Goal: Answer question/provide support

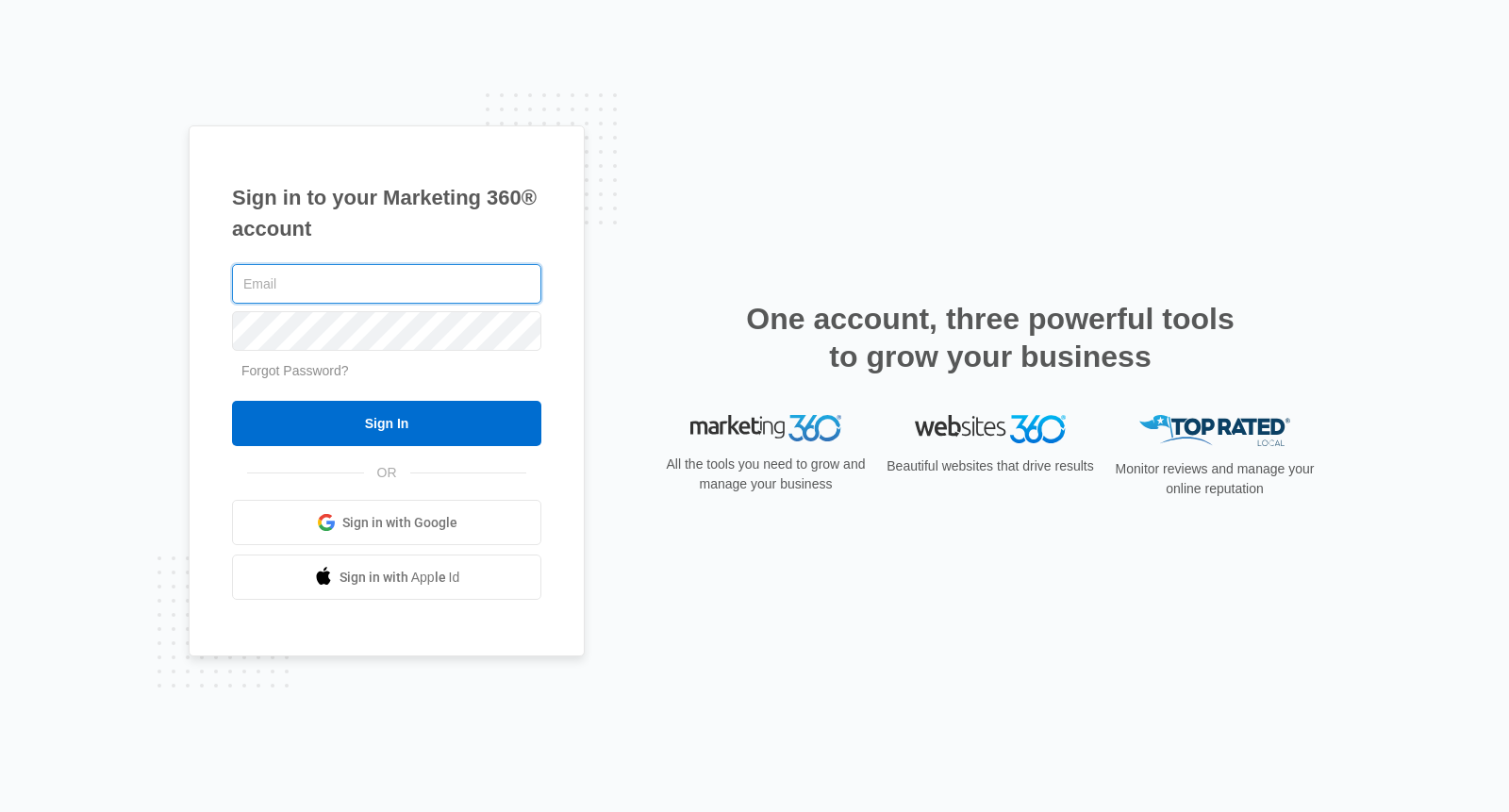
type input "[EMAIL_ADDRESS][DOMAIN_NAME]"
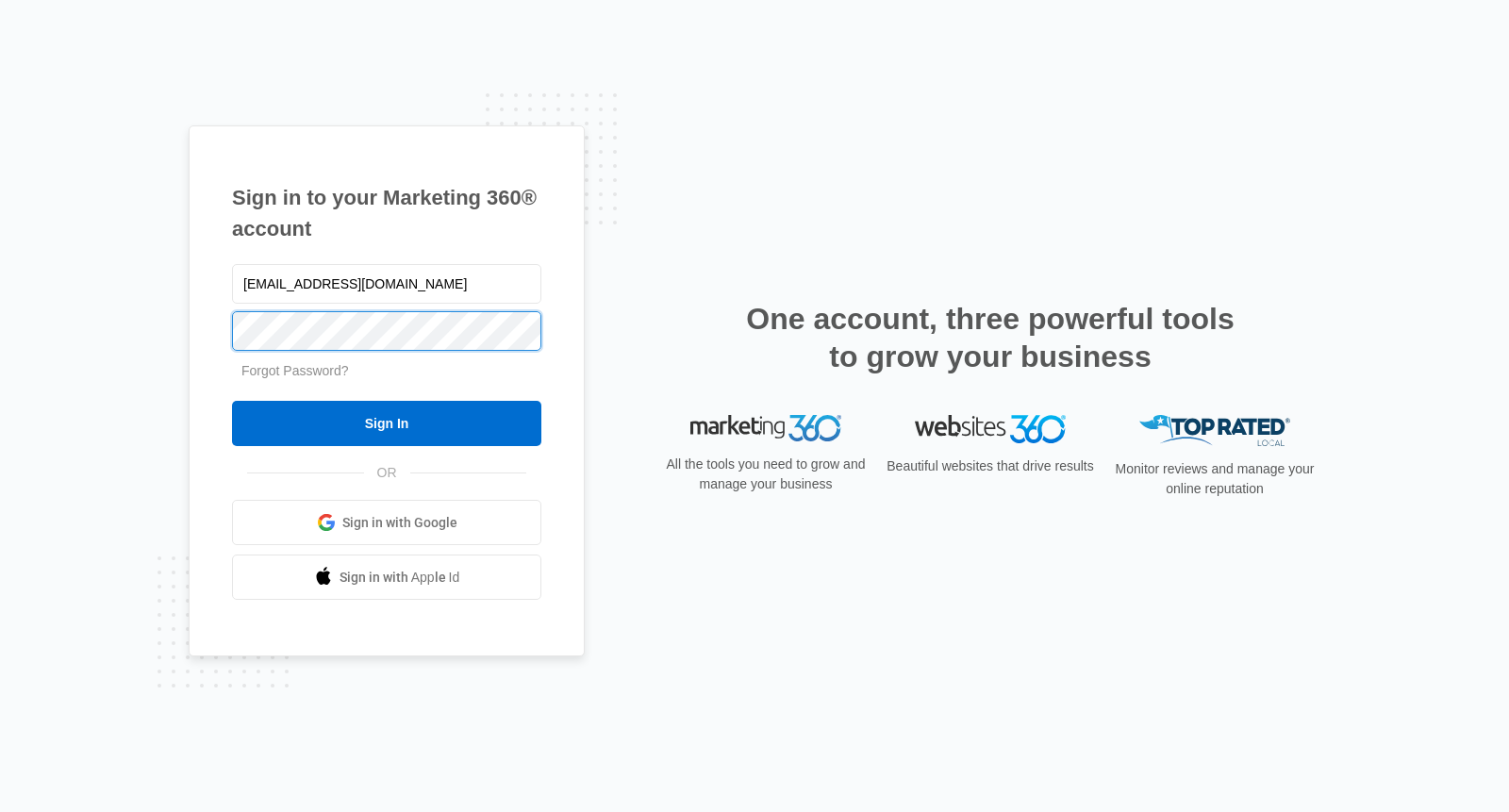
click at [387, 424] on input "Sign In" at bounding box center [387, 424] width 310 height 46
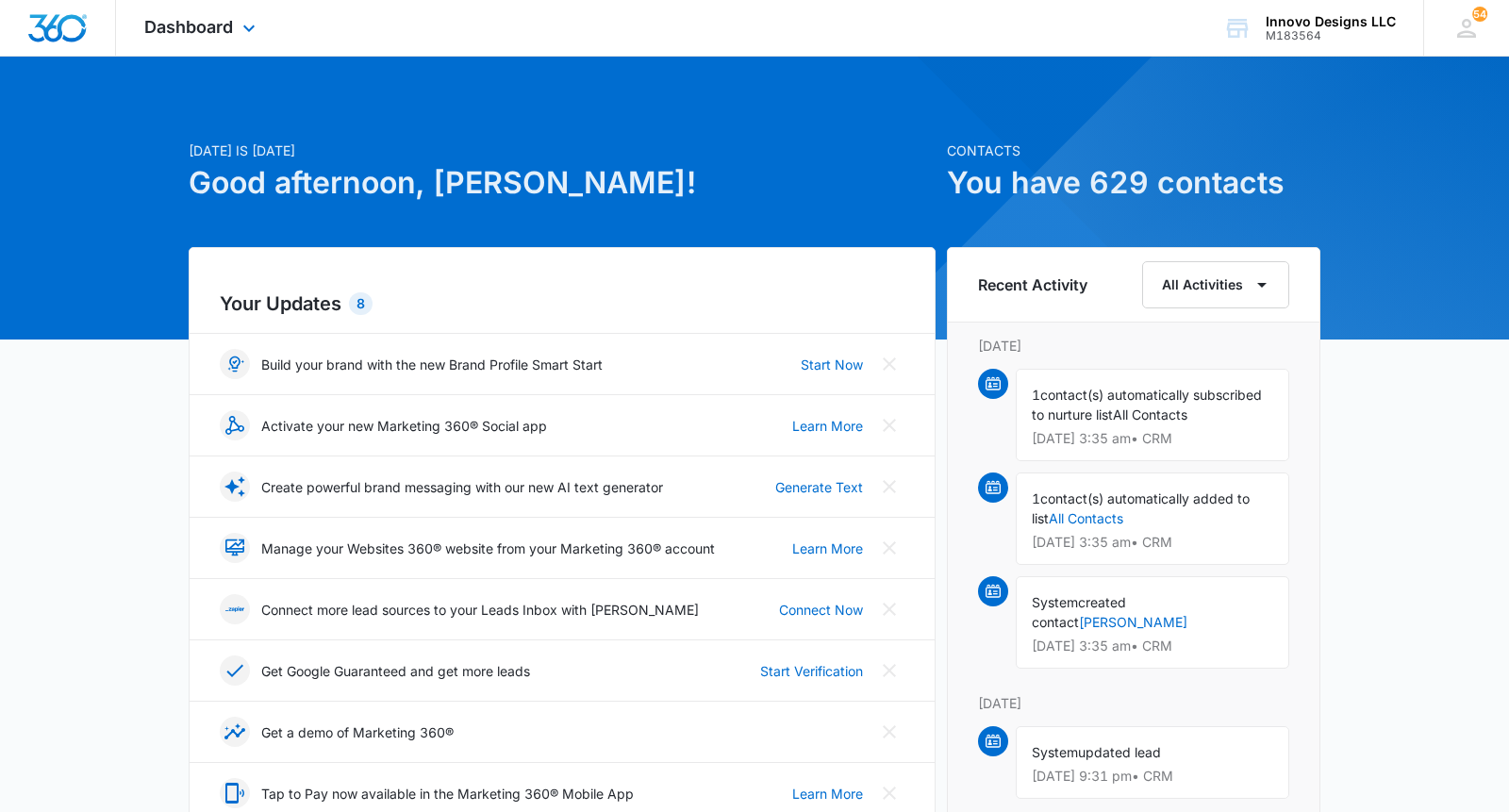
click at [169, 47] on div "Dashboard Apps Reputation Websites Forms CRM Email Social POS Content Ads Intel…" at bounding box center [202, 28] width 173 height 56
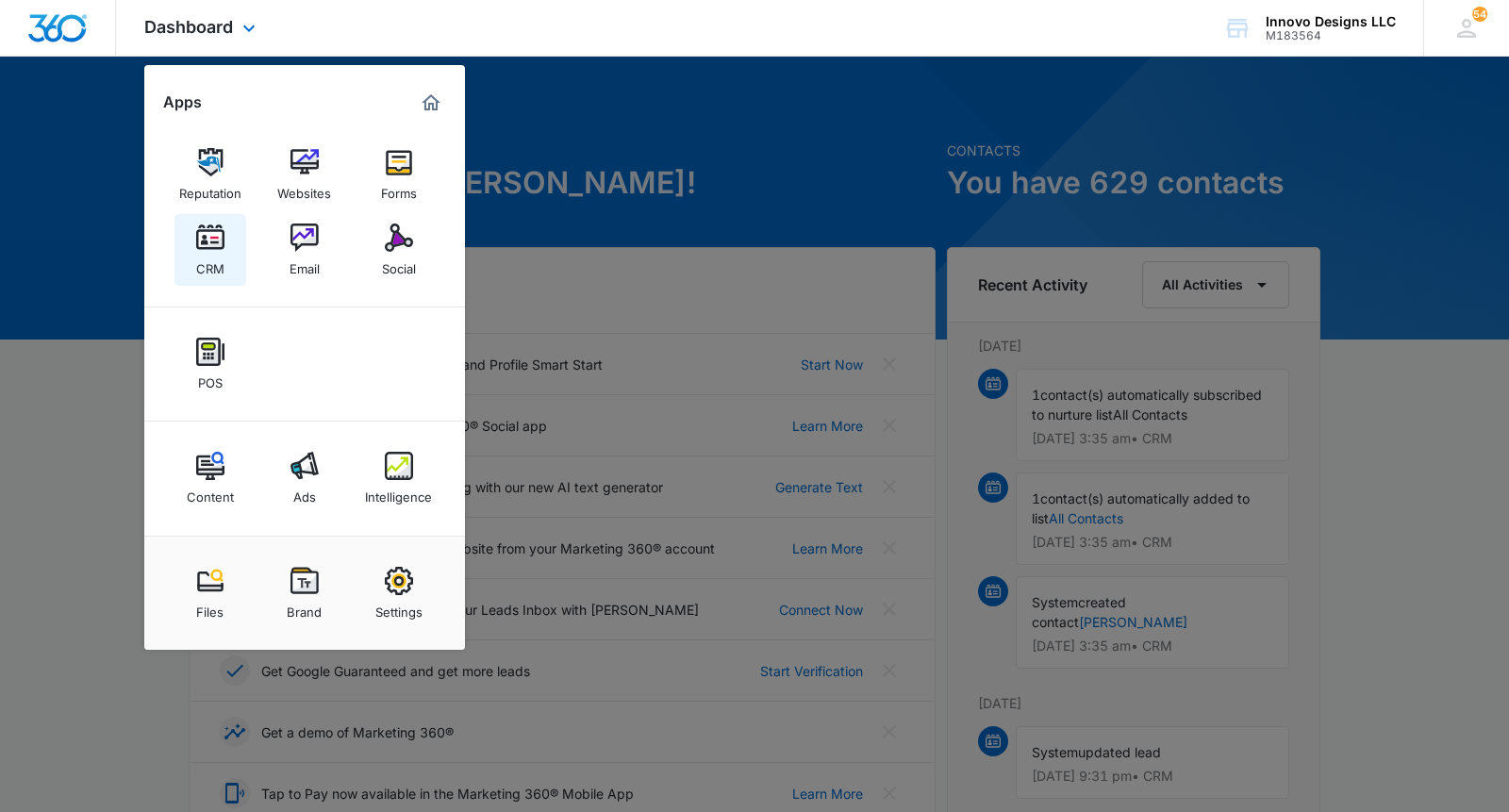
click at [187, 252] on link "CRM" at bounding box center [210, 249] width 71 height 71
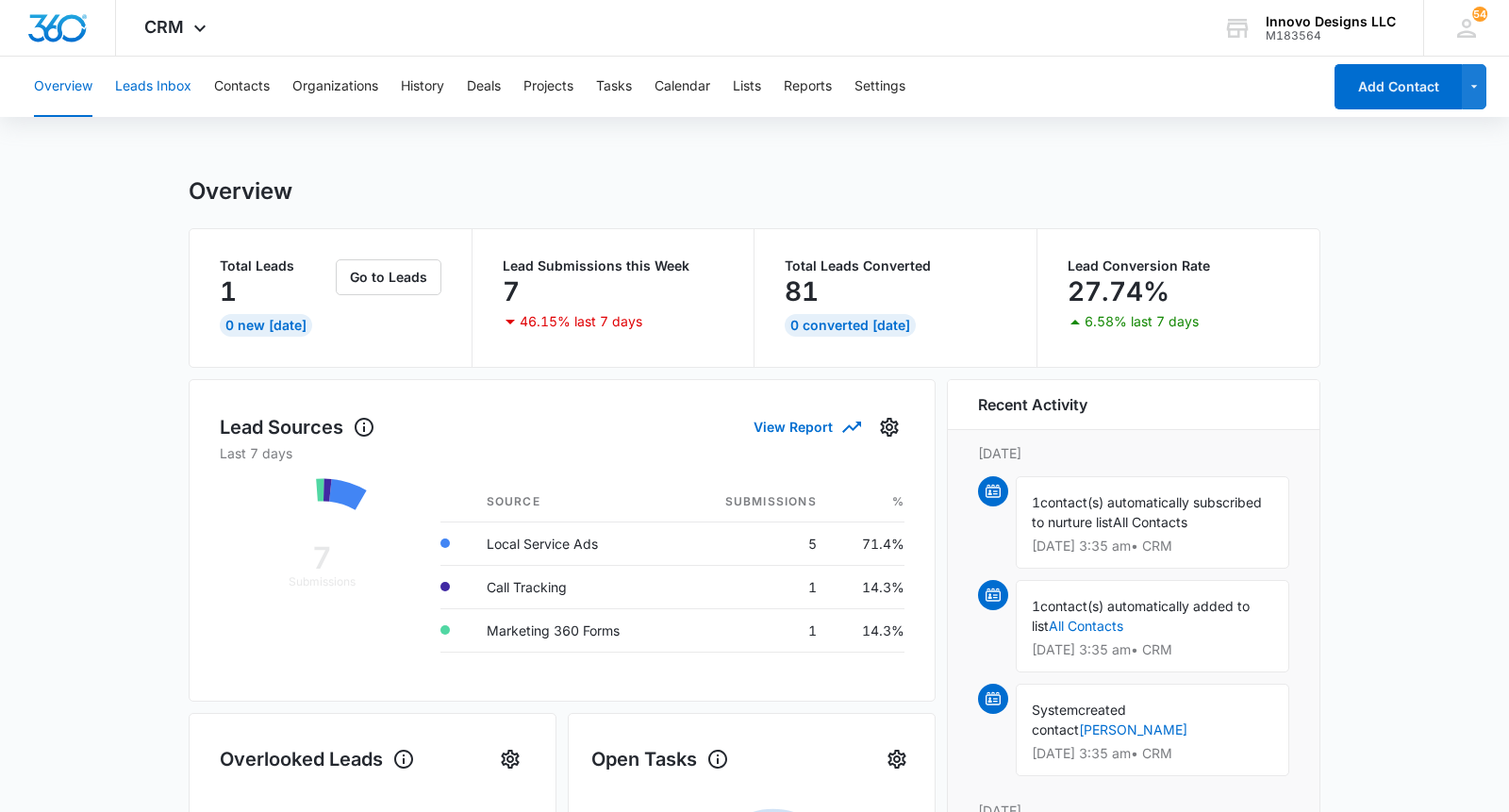
click at [165, 78] on button "Leads Inbox" at bounding box center [153, 87] width 76 height 61
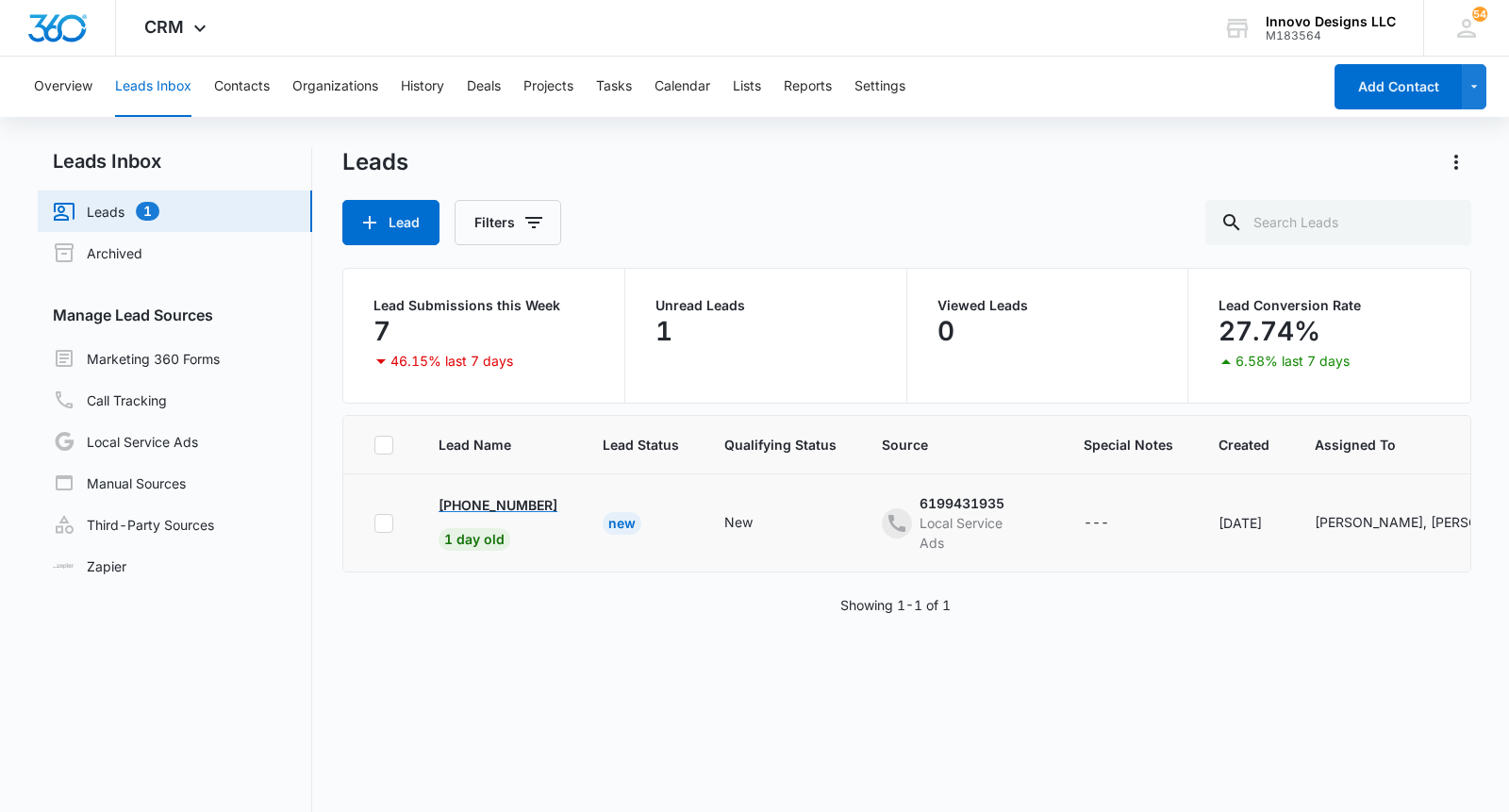
click at [547, 495] on p "[PHONE_NUMBER]" at bounding box center [498, 504] width 119 height 20
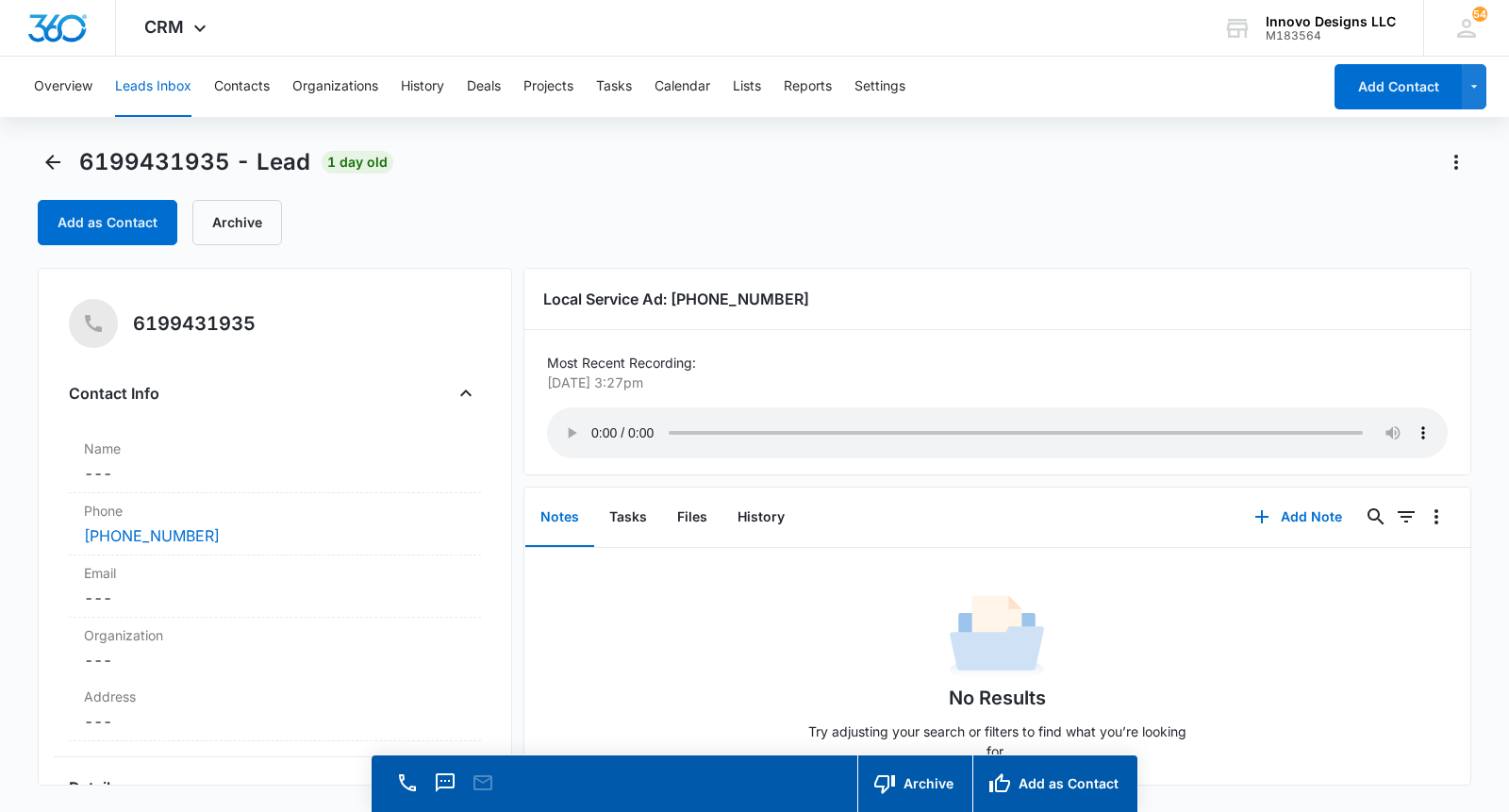
click at [590, 419] on audio "Your browser does not support the audio tag." at bounding box center [998, 433] width 901 height 51
click at [1296, 510] on button "Add Note" at bounding box center [1299, 517] width 125 height 46
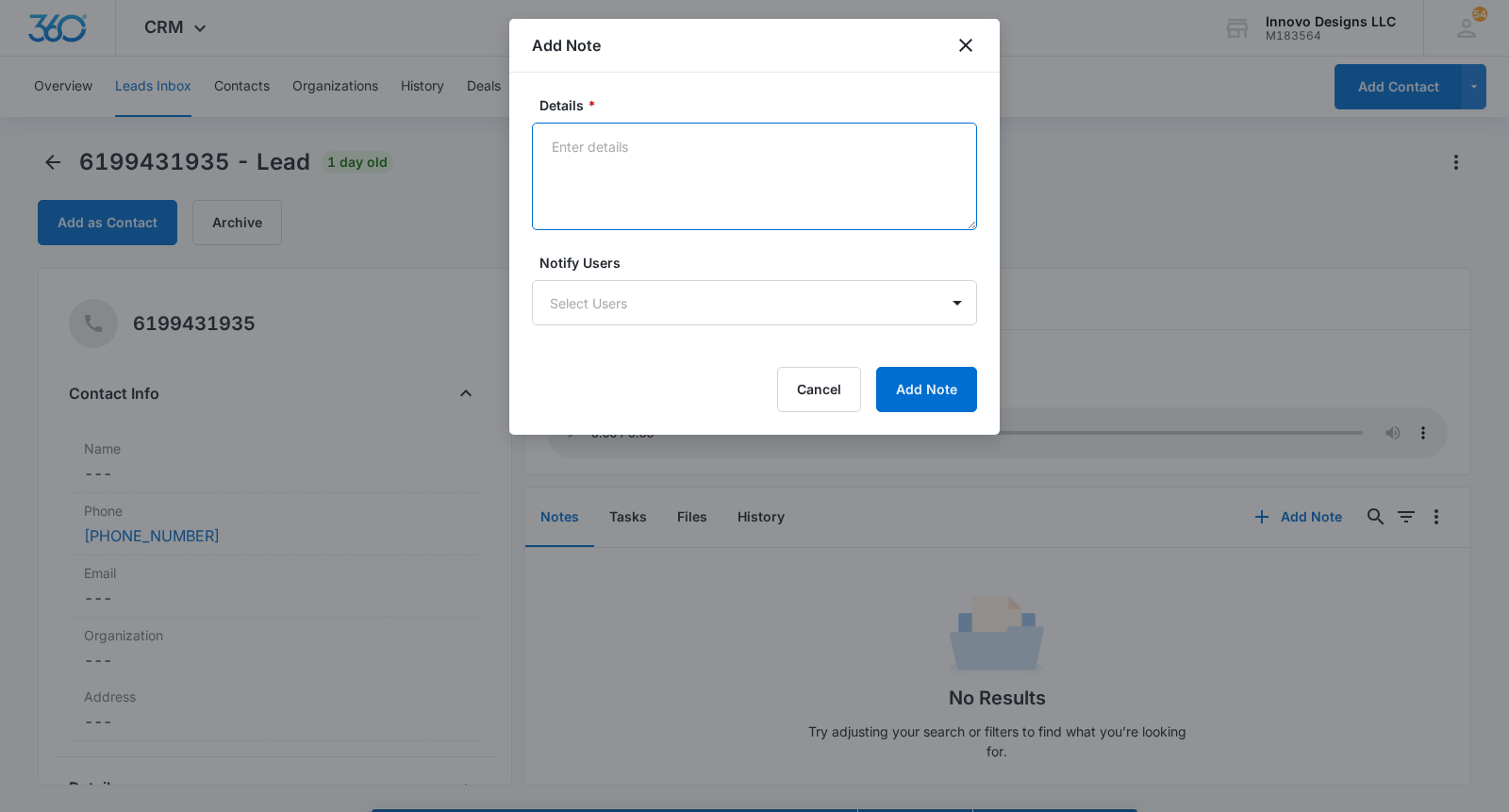
click at [845, 198] on textarea "Details *" at bounding box center [754, 176] width 446 height 107
type textarea "Looking for landscape maintenance. Not hardscape install."
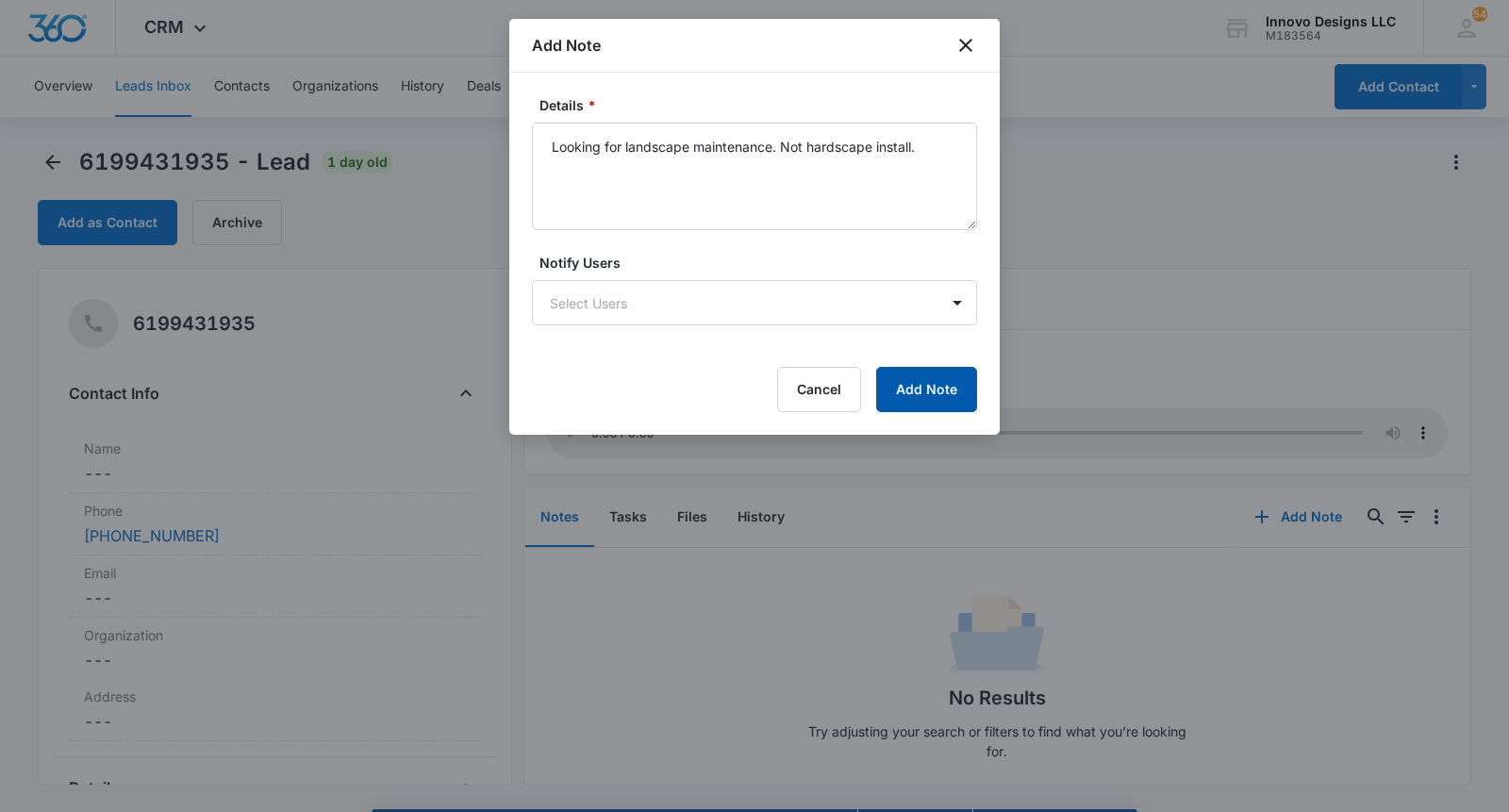
click at [927, 389] on button "Add Note" at bounding box center [926, 389] width 101 height 46
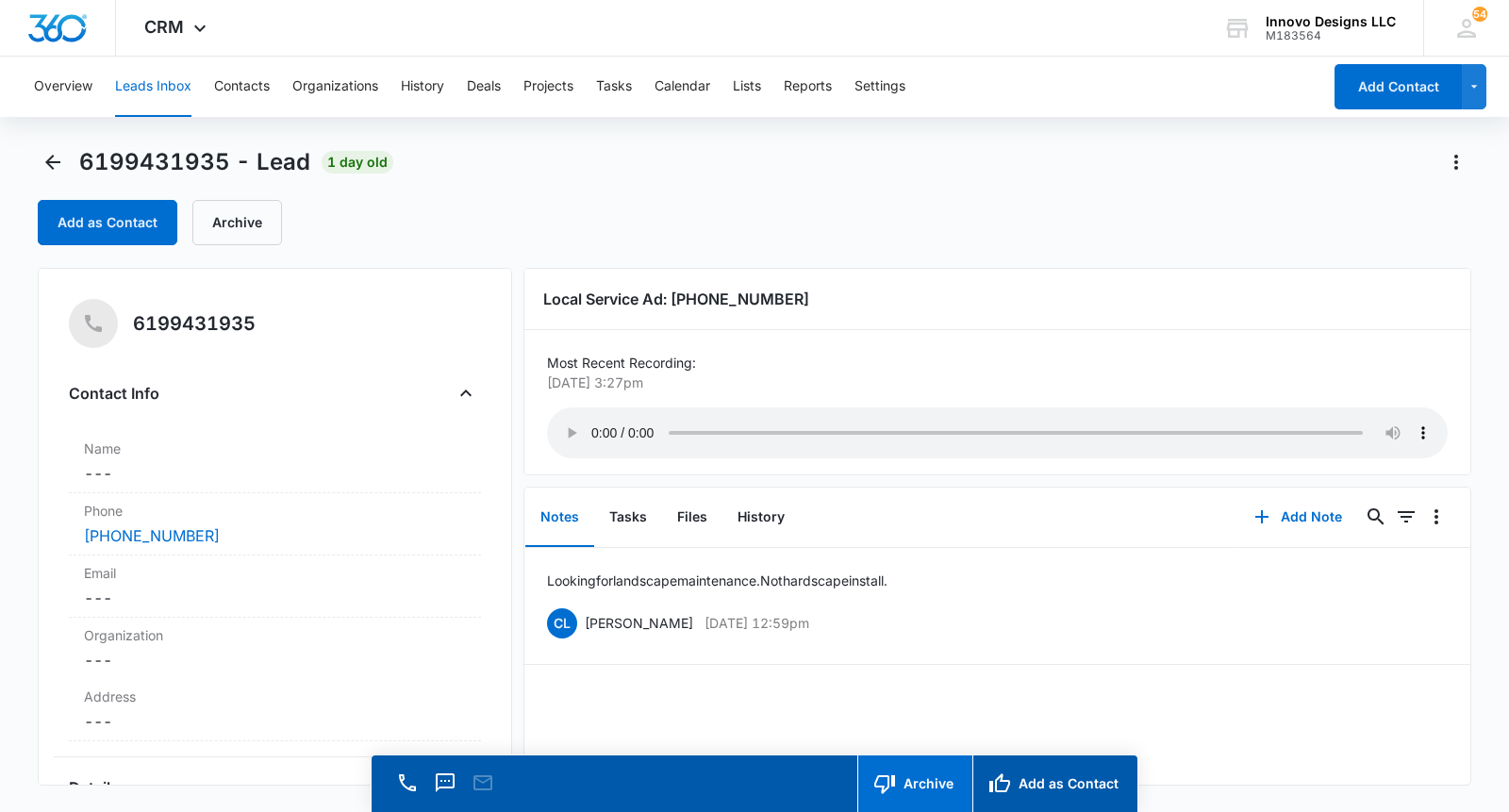
click at [894, 776] on icon "button" at bounding box center [885, 784] width 23 height 23
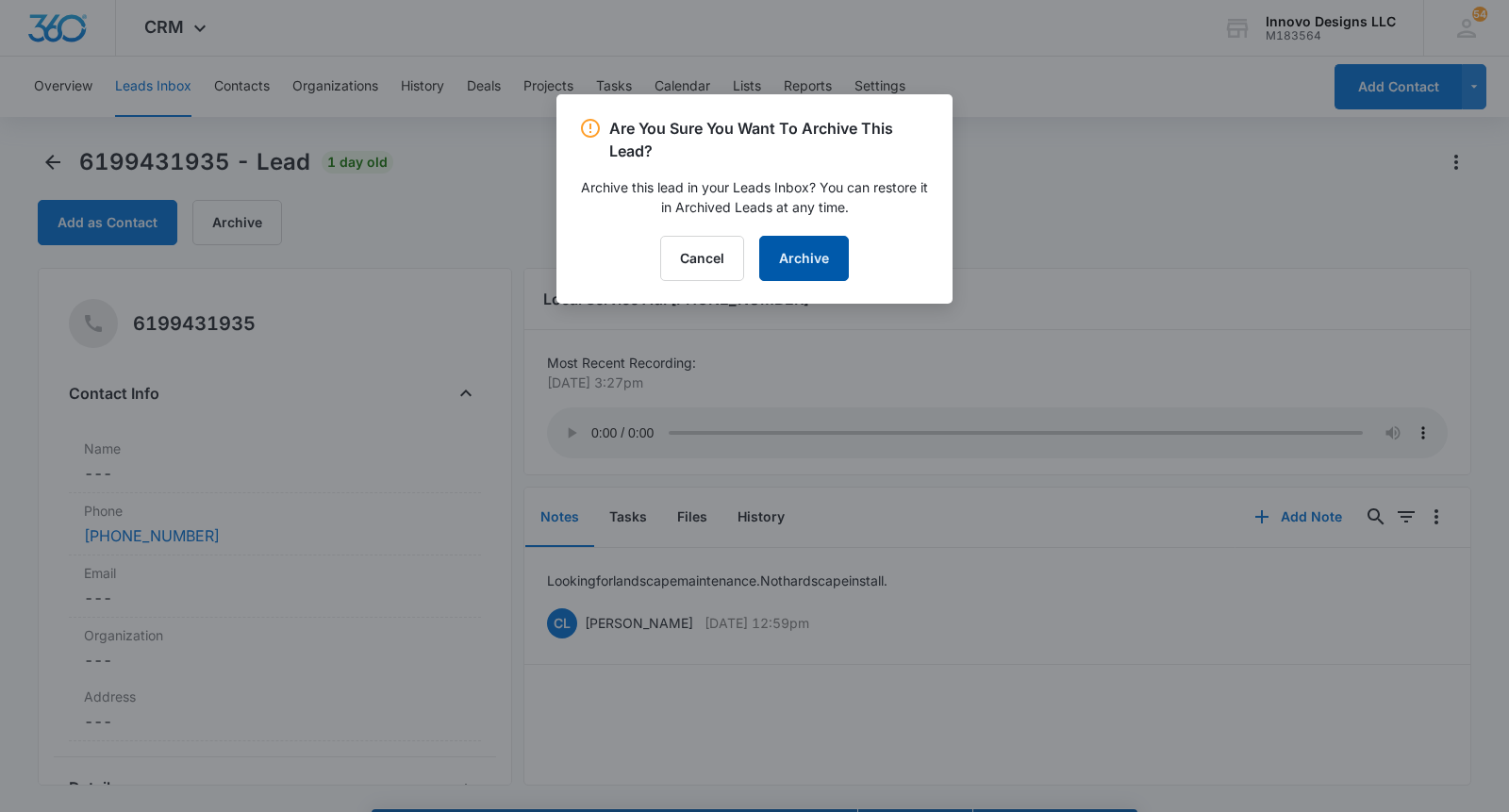
click at [801, 268] on button "Archive" at bounding box center [804, 258] width 89 height 46
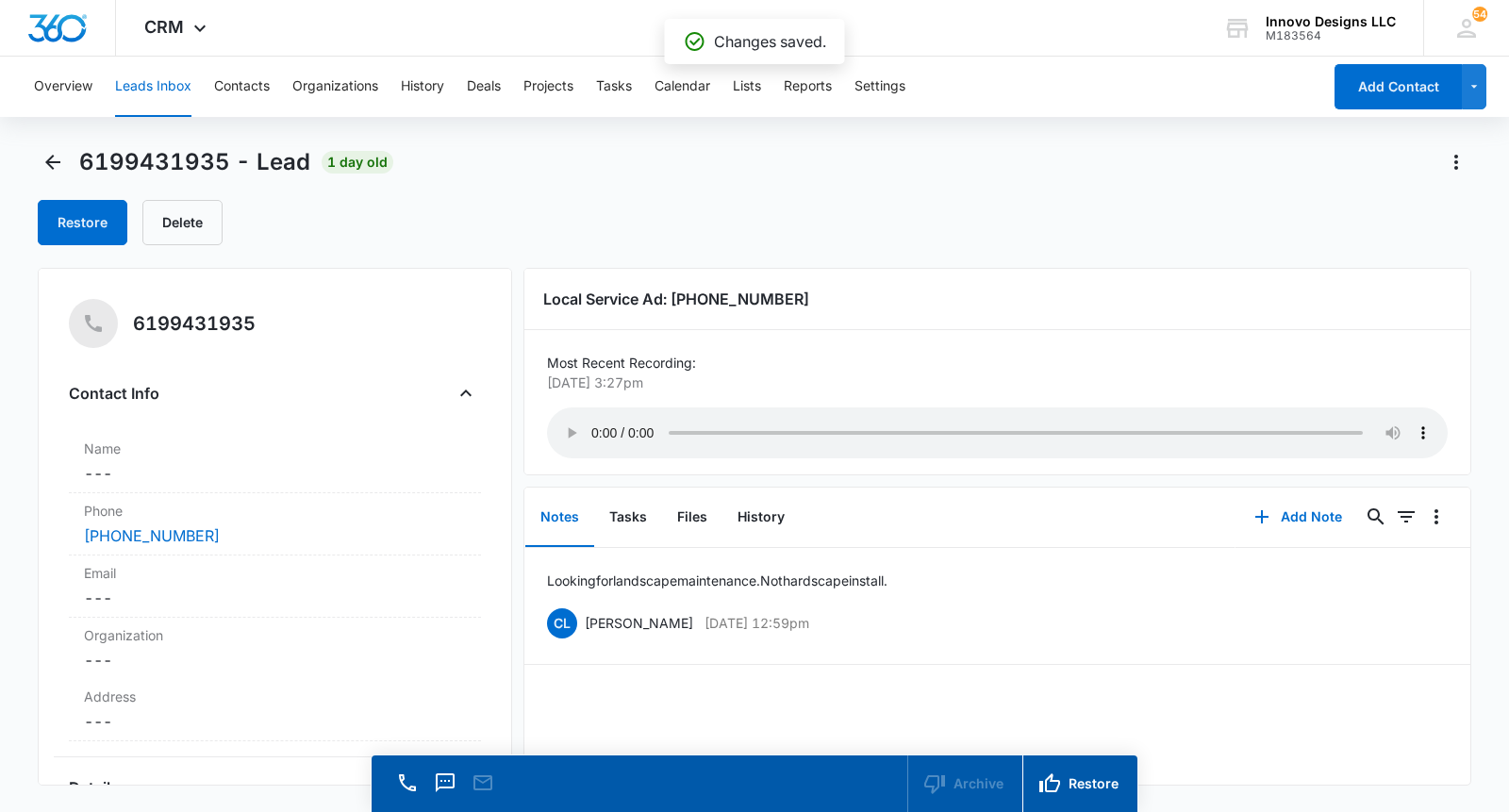
click at [72, 168] on div "6199431935 - Lead 1 day old" at bounding box center [216, 162] width 355 height 30
click at [64, 160] on icon "Back" at bounding box center [53, 162] width 23 height 23
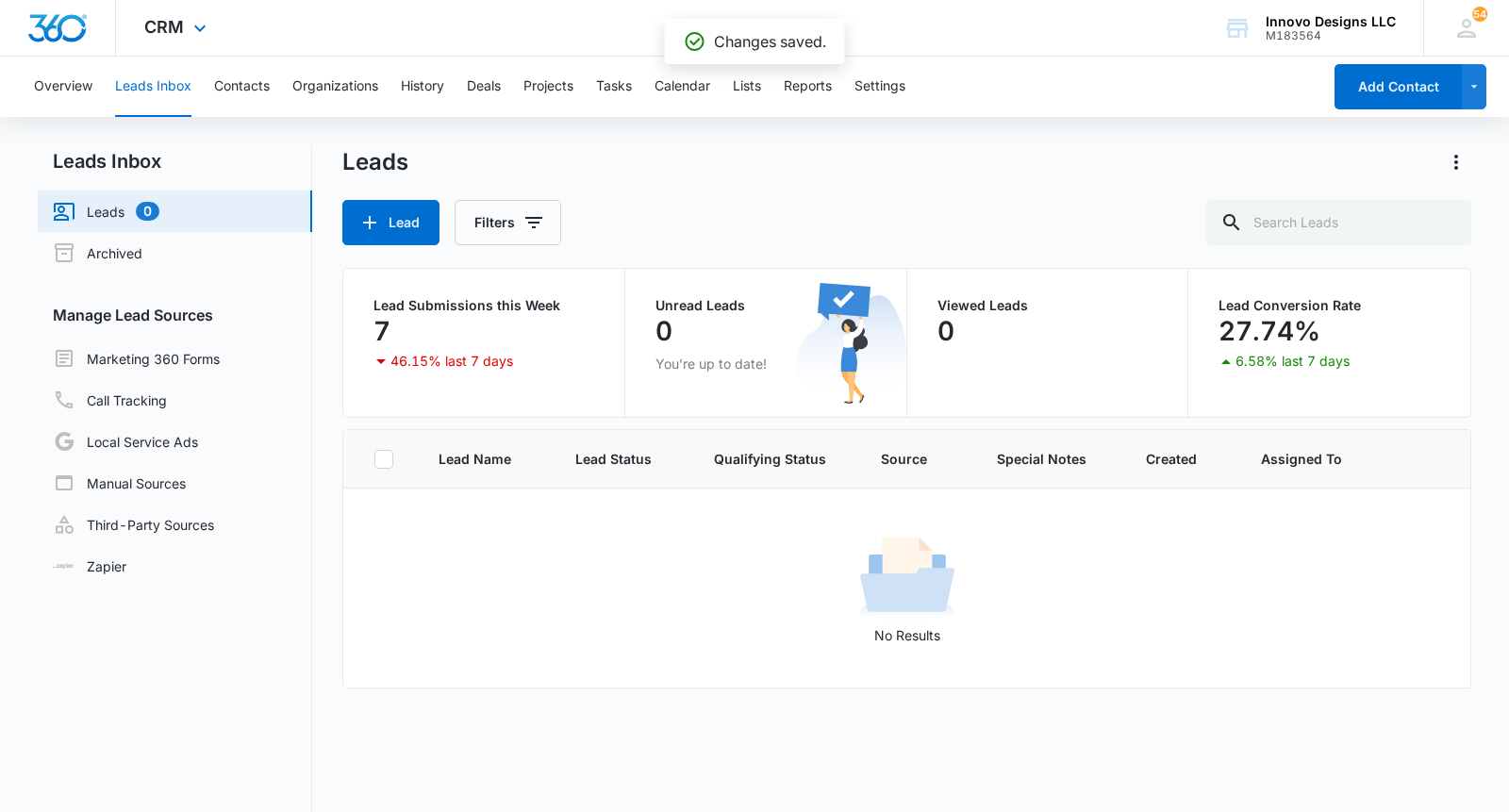
click at [181, 13] on div "CRM Apps Reputation Websites Forms CRM Email Social POS Content Ads Intelligenc…" at bounding box center [178, 28] width 124 height 56
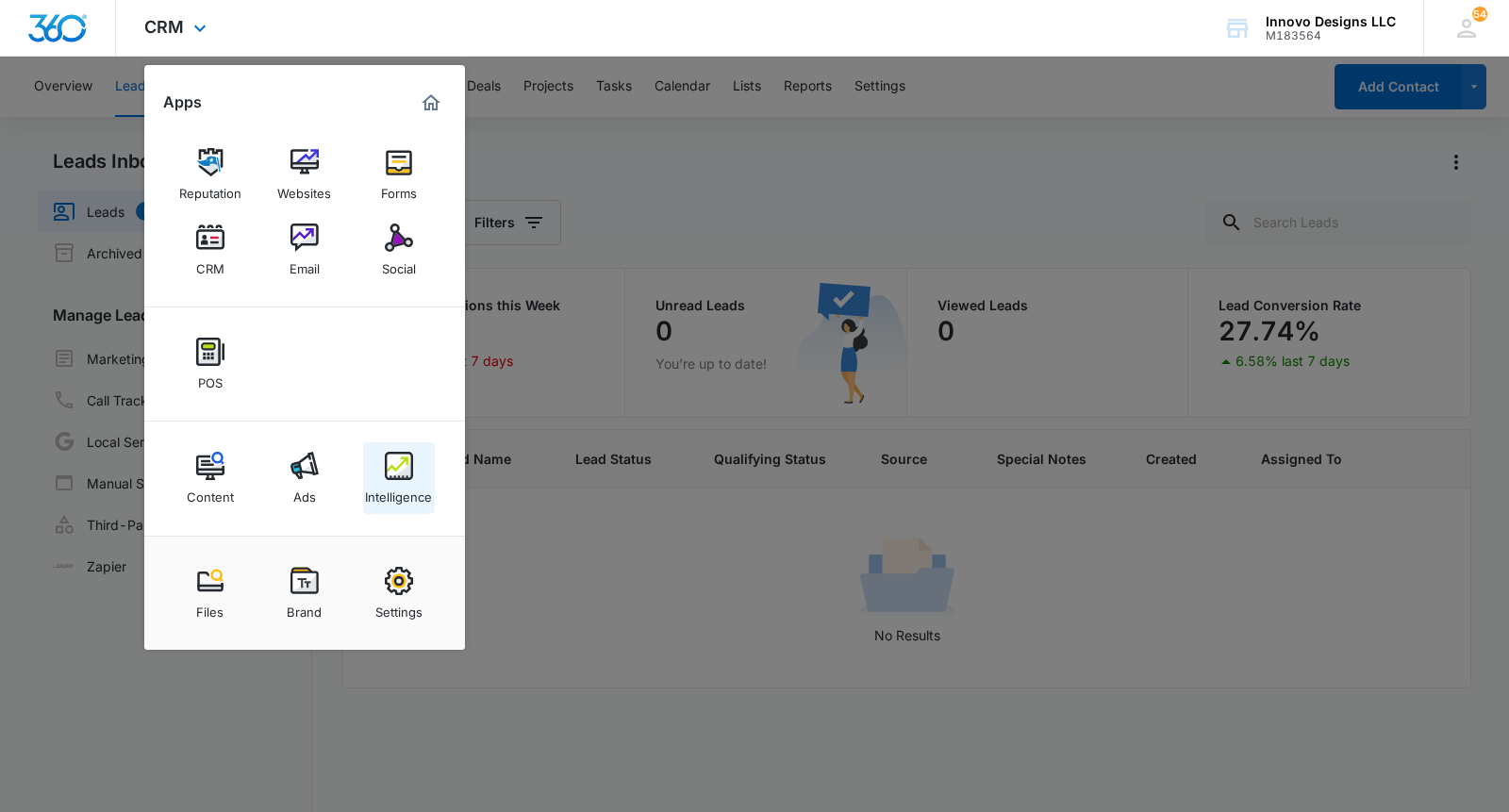
click at [404, 476] on img at bounding box center [399, 466] width 29 height 28
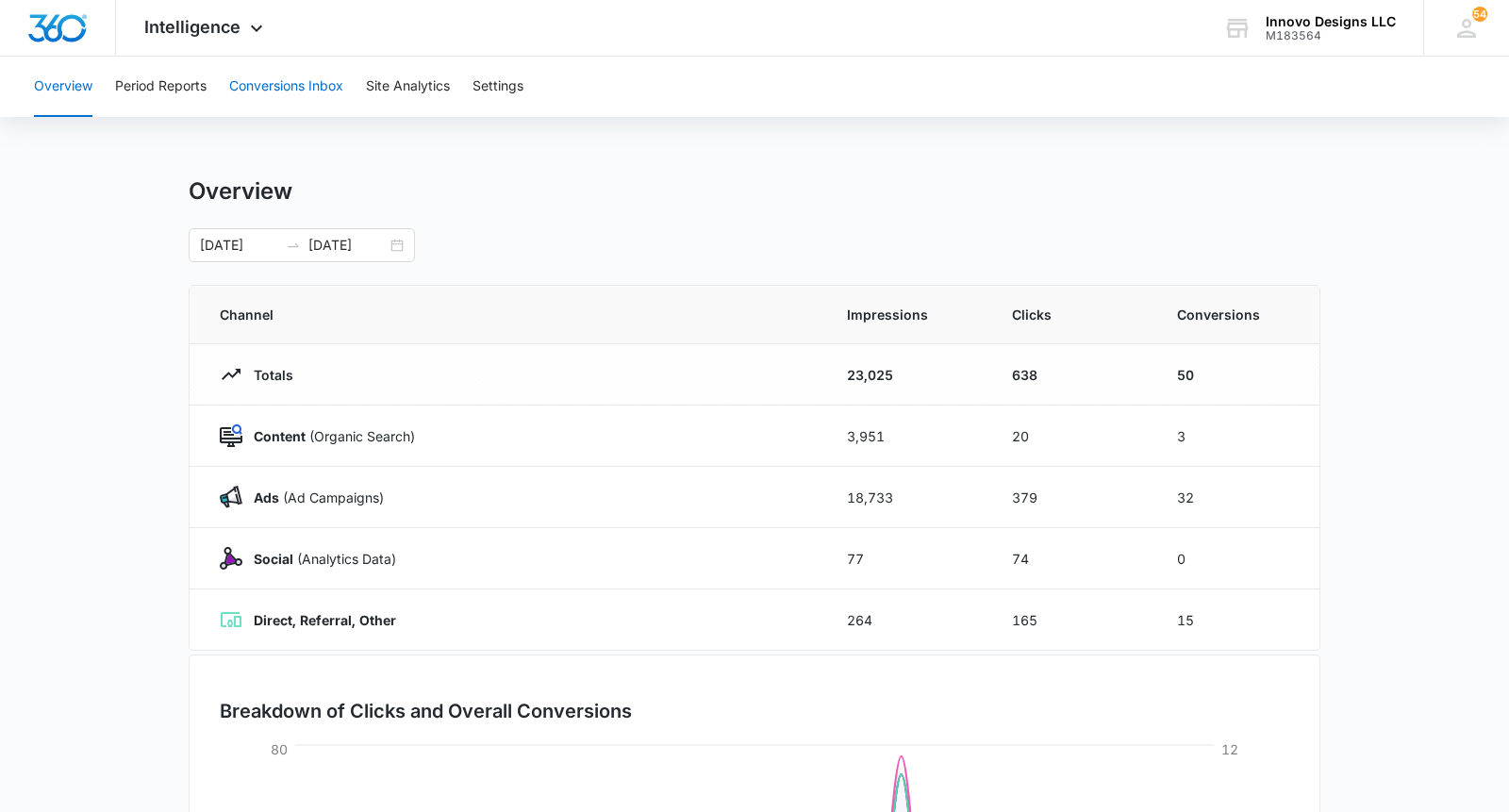
click at [268, 78] on button "Conversions Inbox" at bounding box center [286, 87] width 114 height 61
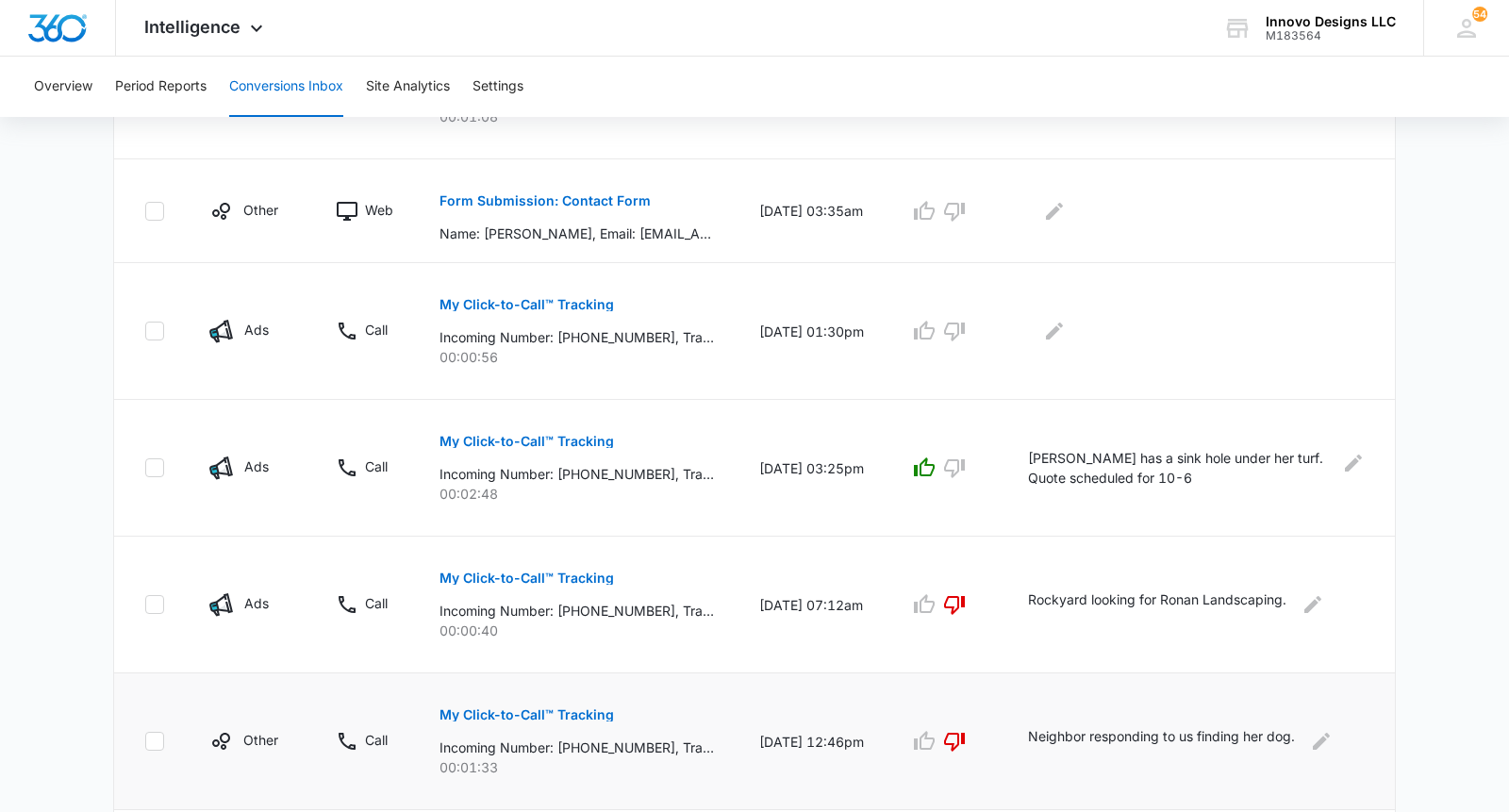
scroll to position [410, 0]
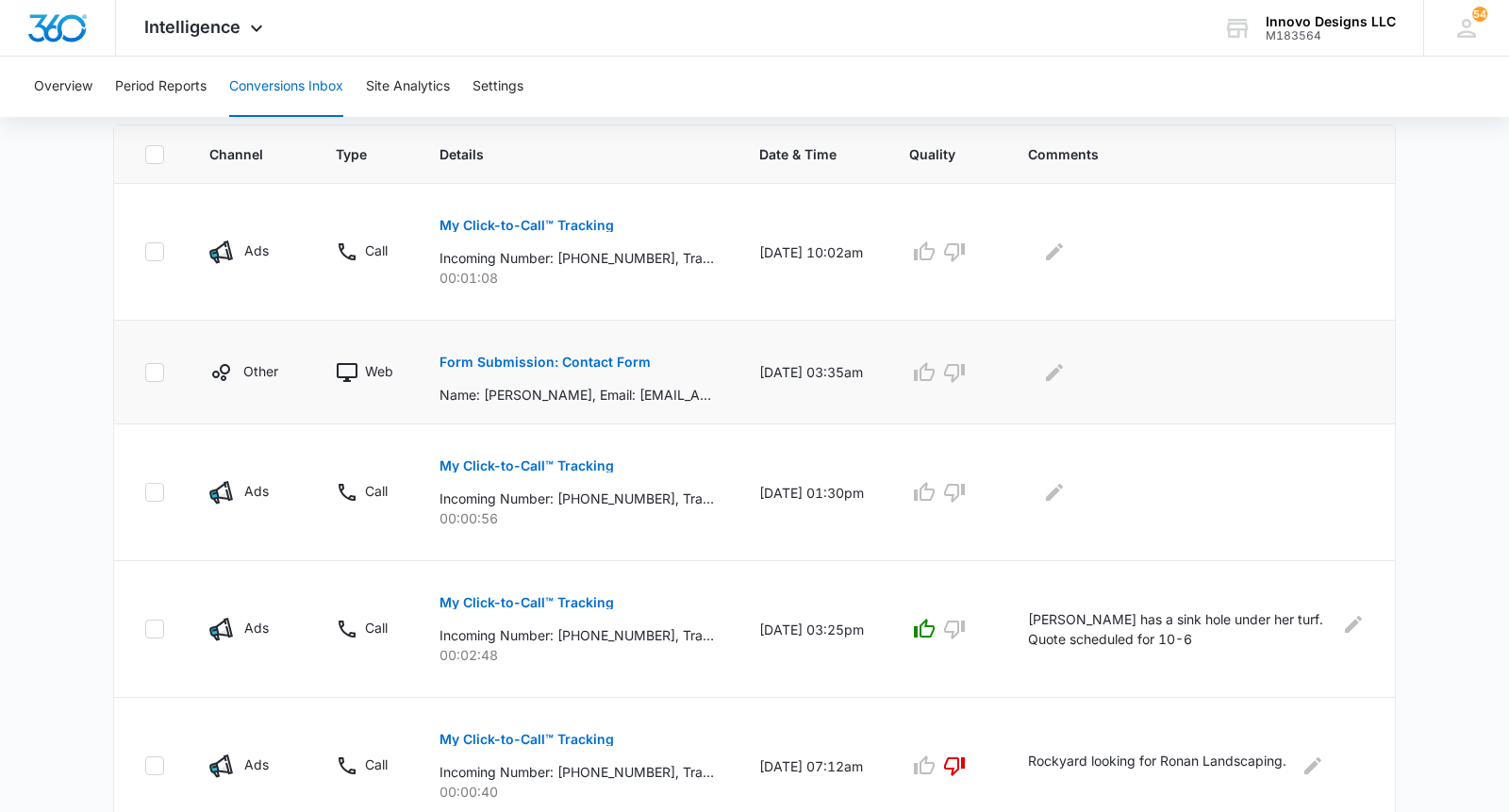
click at [549, 363] on p "Form Submission: Contact Form" at bounding box center [545, 362] width 211 height 13
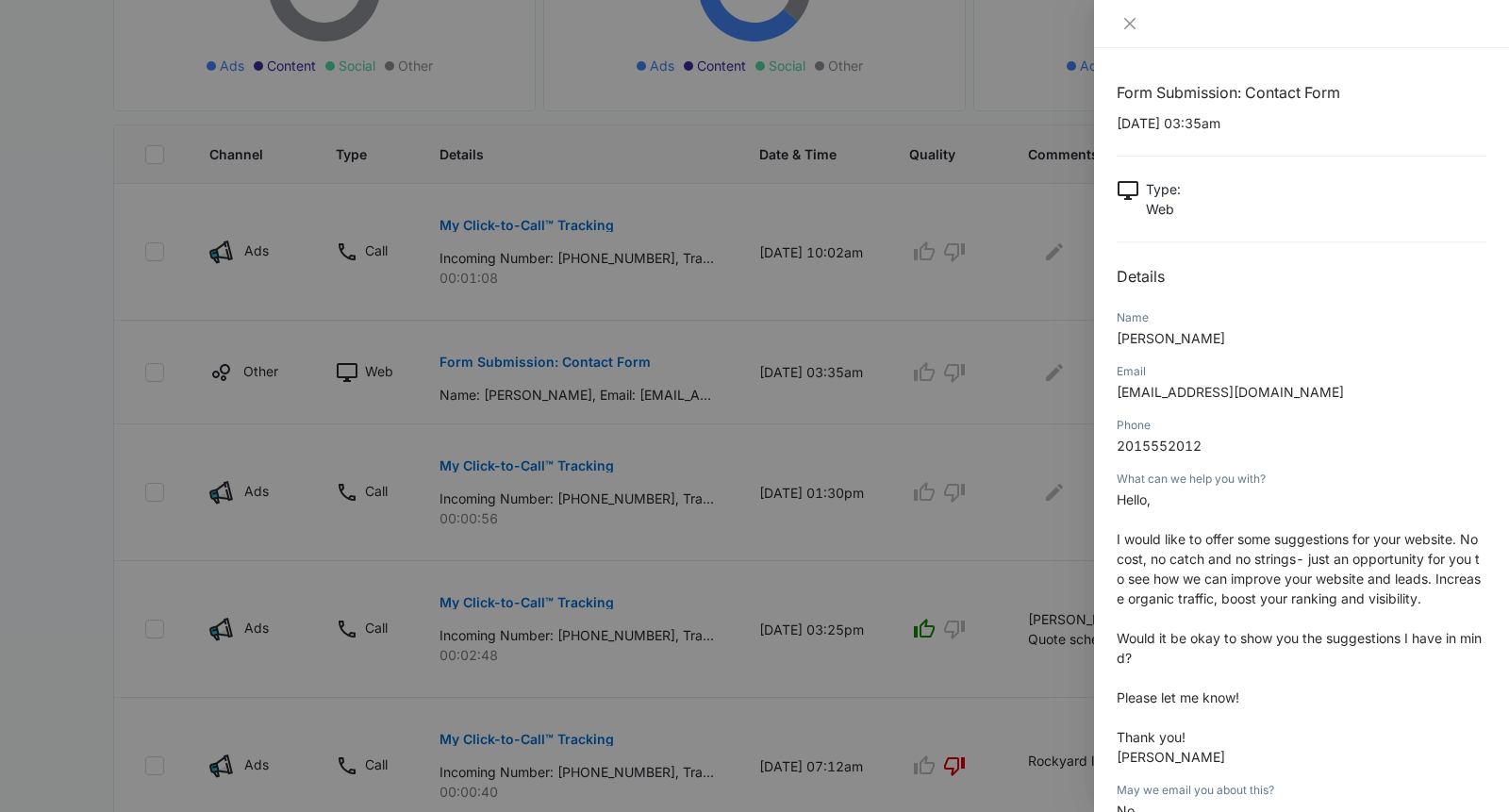
click at [1124, 27] on icon "close" at bounding box center [1130, 24] width 15 height 15
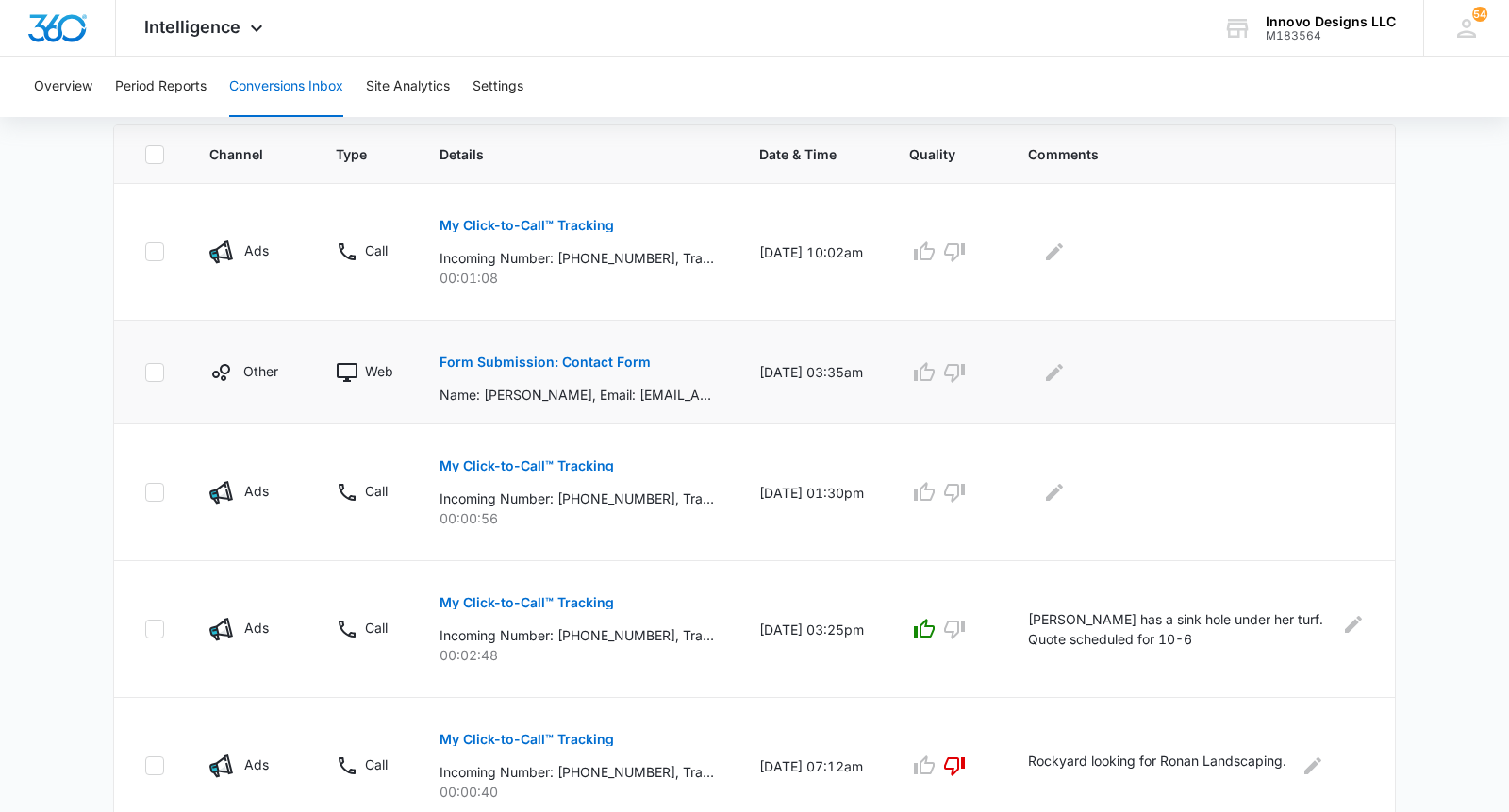
click at [1028, 365] on div at bounding box center [1196, 372] width 336 height 30
click at [1052, 372] on icon "Edit Comments" at bounding box center [1055, 371] width 17 height 17
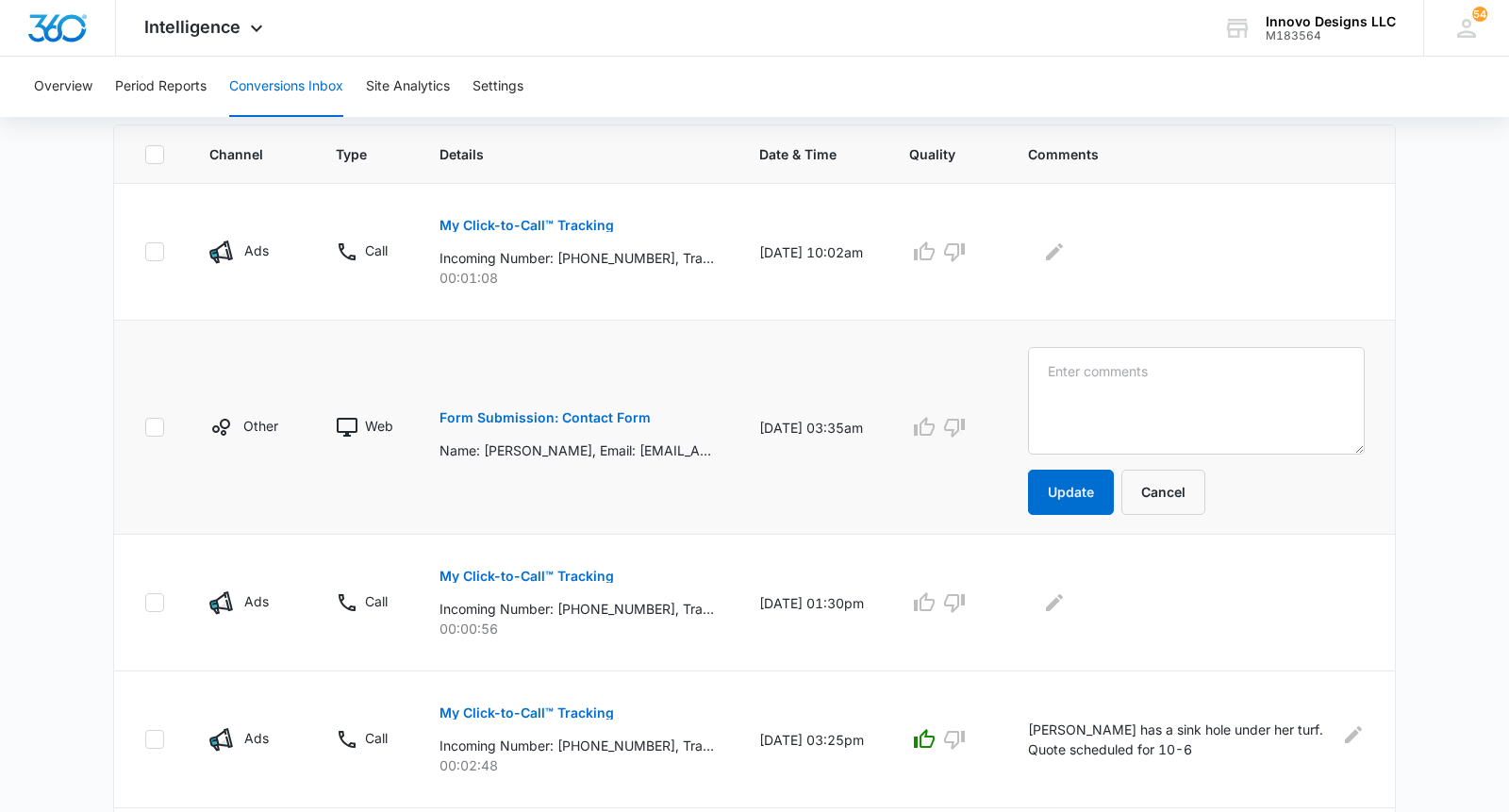
click at [1096, 343] on td "Update Cancel" at bounding box center [1200, 427] width 390 height 214
click at [1106, 376] on textarea at bounding box center [1196, 400] width 336 height 107
click at [1042, 375] on textarea "Soliciting business." at bounding box center [1196, 400] width 336 height 107
click at [1170, 362] on textarea "Someone Soliciting business." at bounding box center [1196, 400] width 336 height 107
type textarea "Someone Soliciting for business."
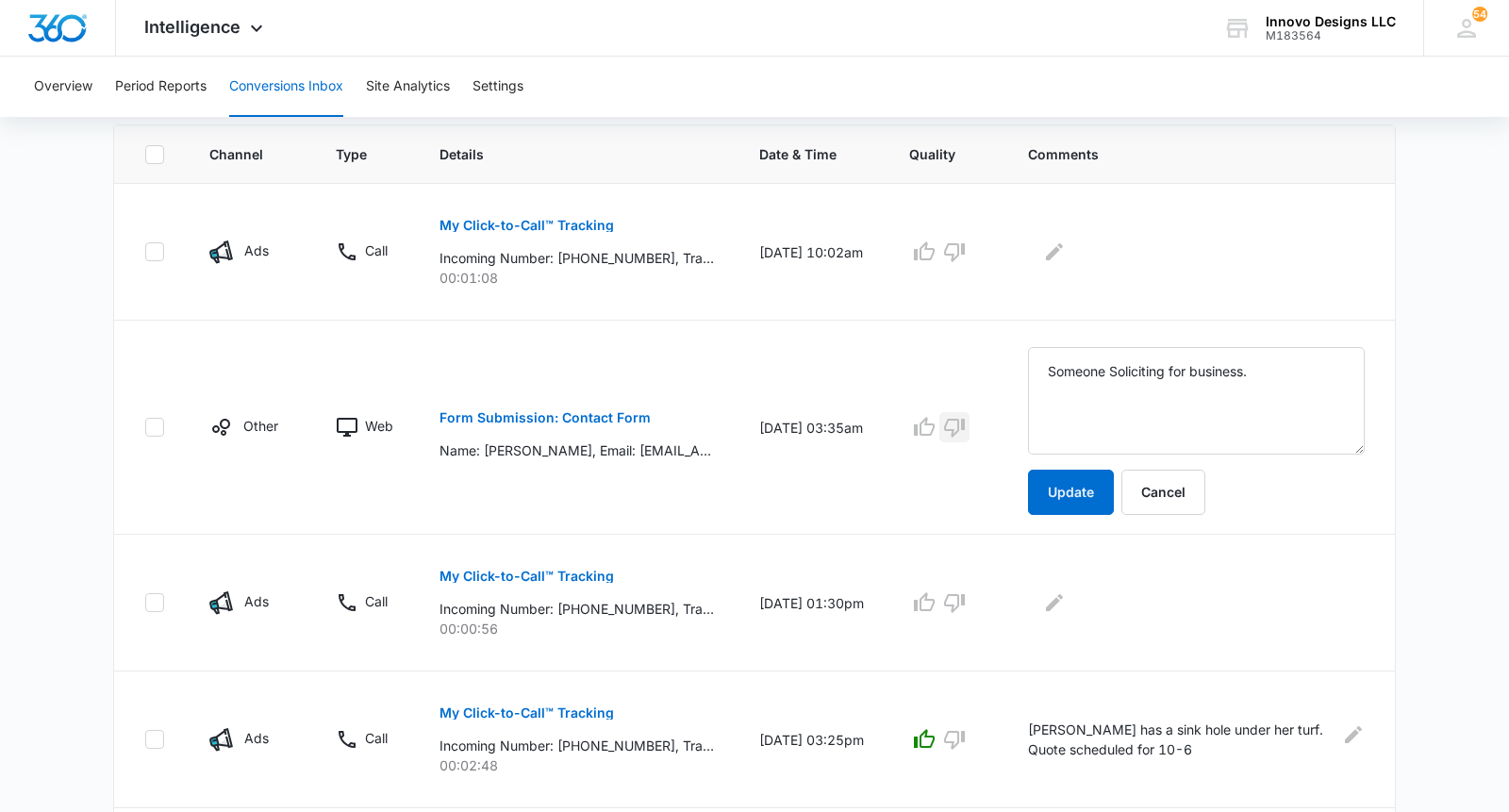
click at [962, 421] on icon "button" at bounding box center [955, 428] width 21 height 19
click at [1076, 488] on button "Update" at bounding box center [1071, 492] width 86 height 46
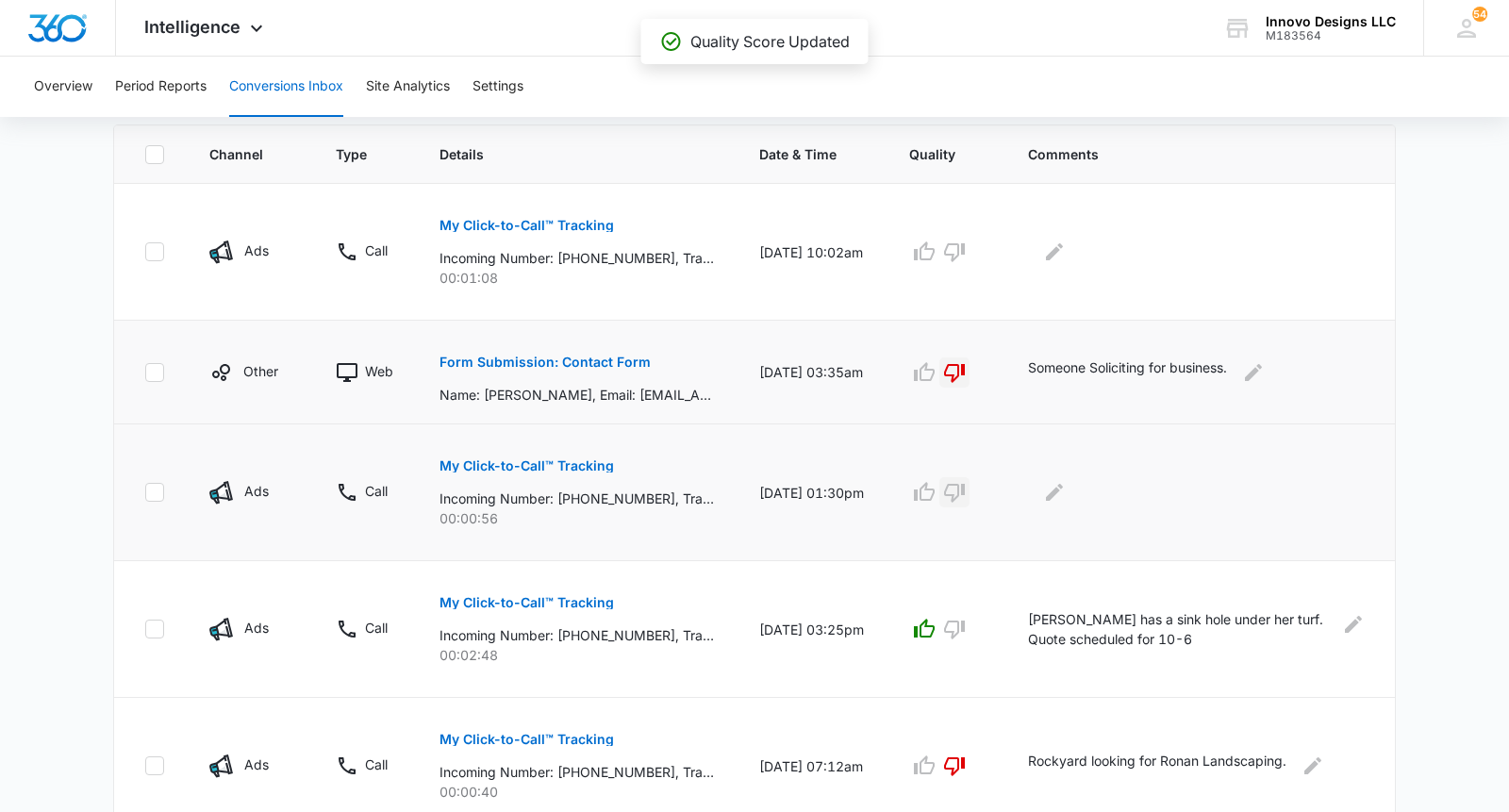
click at [958, 491] on icon "button" at bounding box center [955, 493] width 21 height 19
click at [1060, 493] on icon "Edit Comments" at bounding box center [1055, 492] width 23 height 23
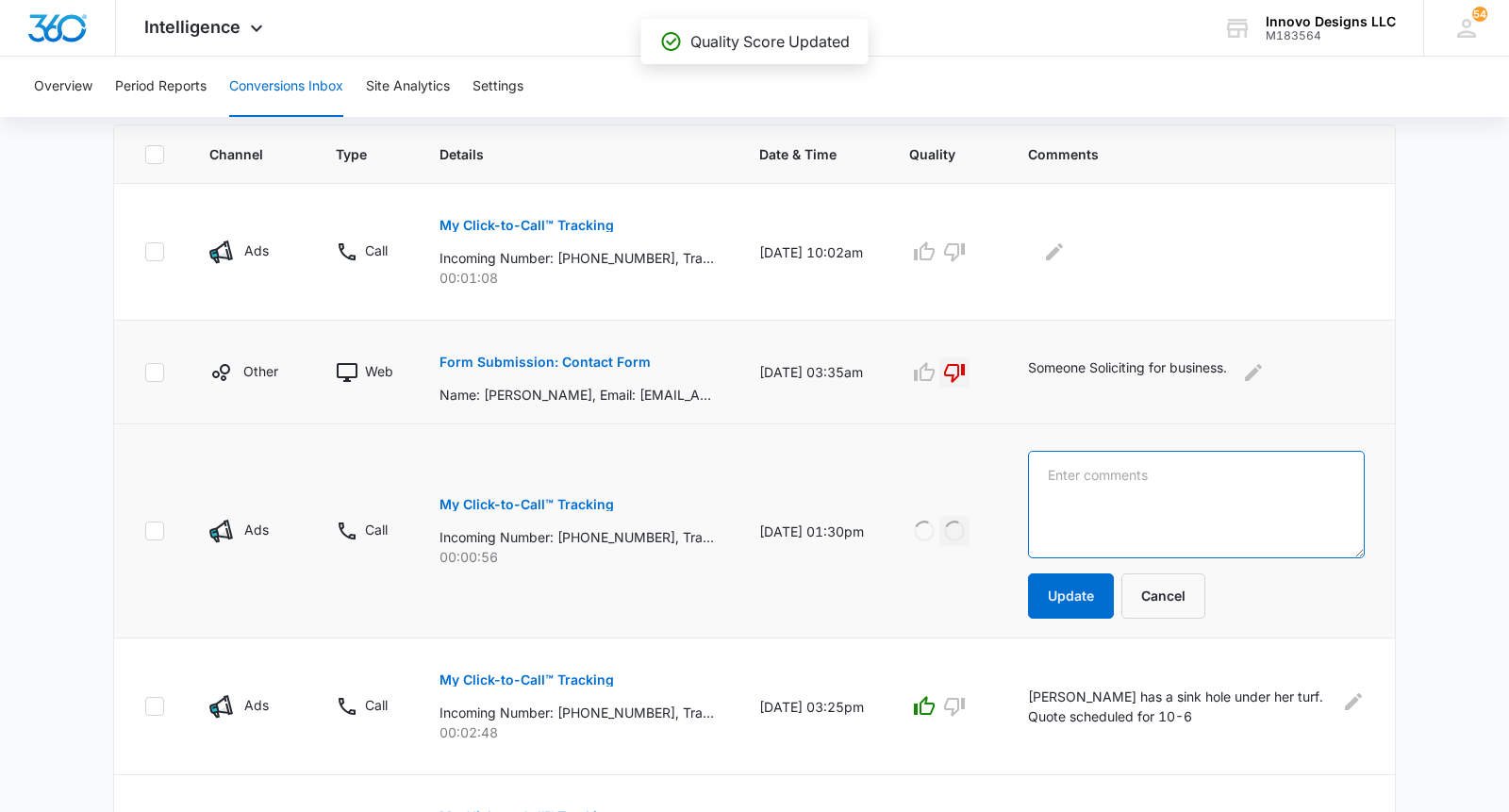
click at [1066, 483] on textarea at bounding box center [1196, 504] width 336 height 107
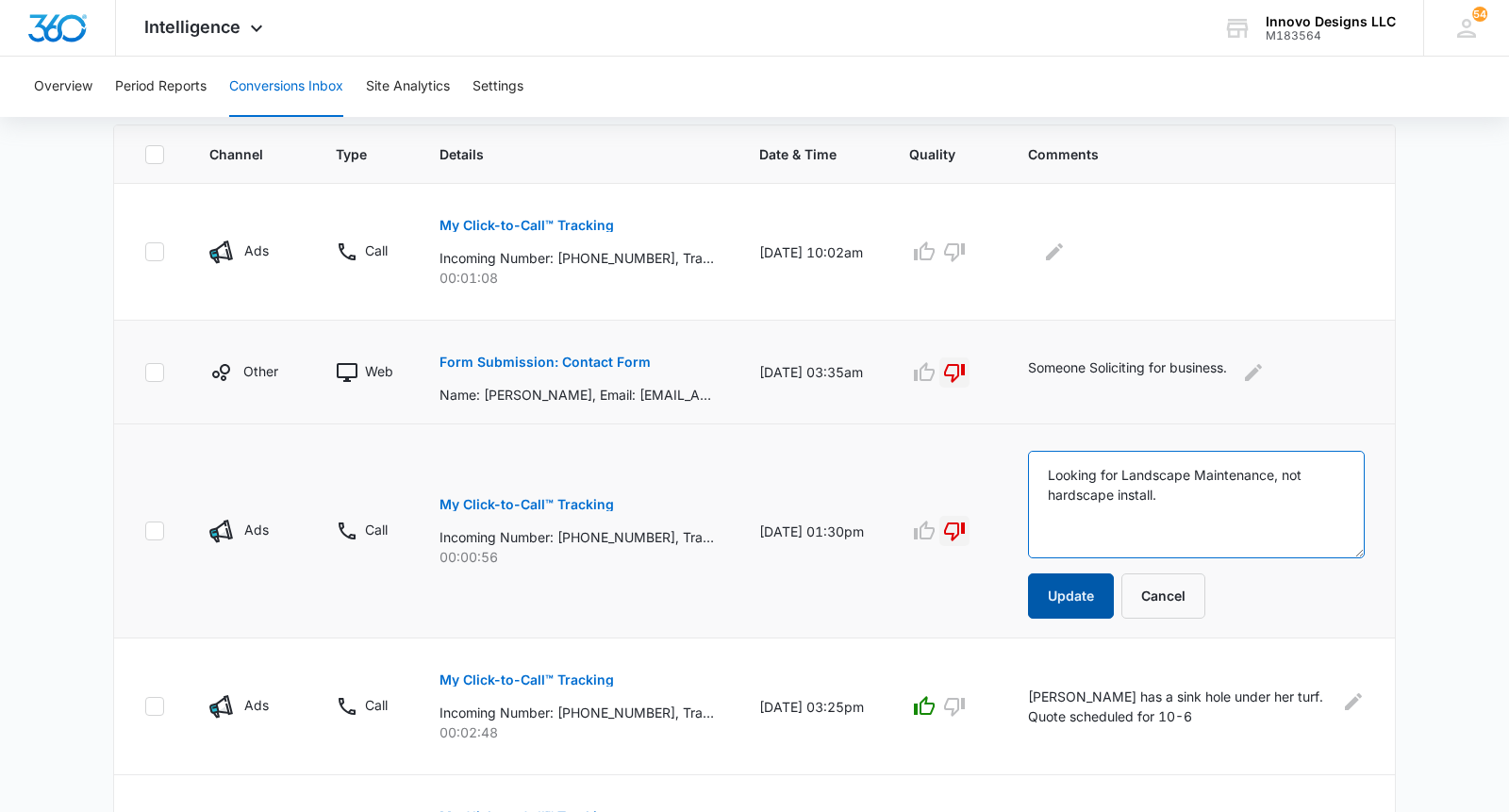
type textarea "Looking for Landscape Maintenance, not hardscape install."
click at [1092, 589] on button "Update" at bounding box center [1071, 596] width 86 height 46
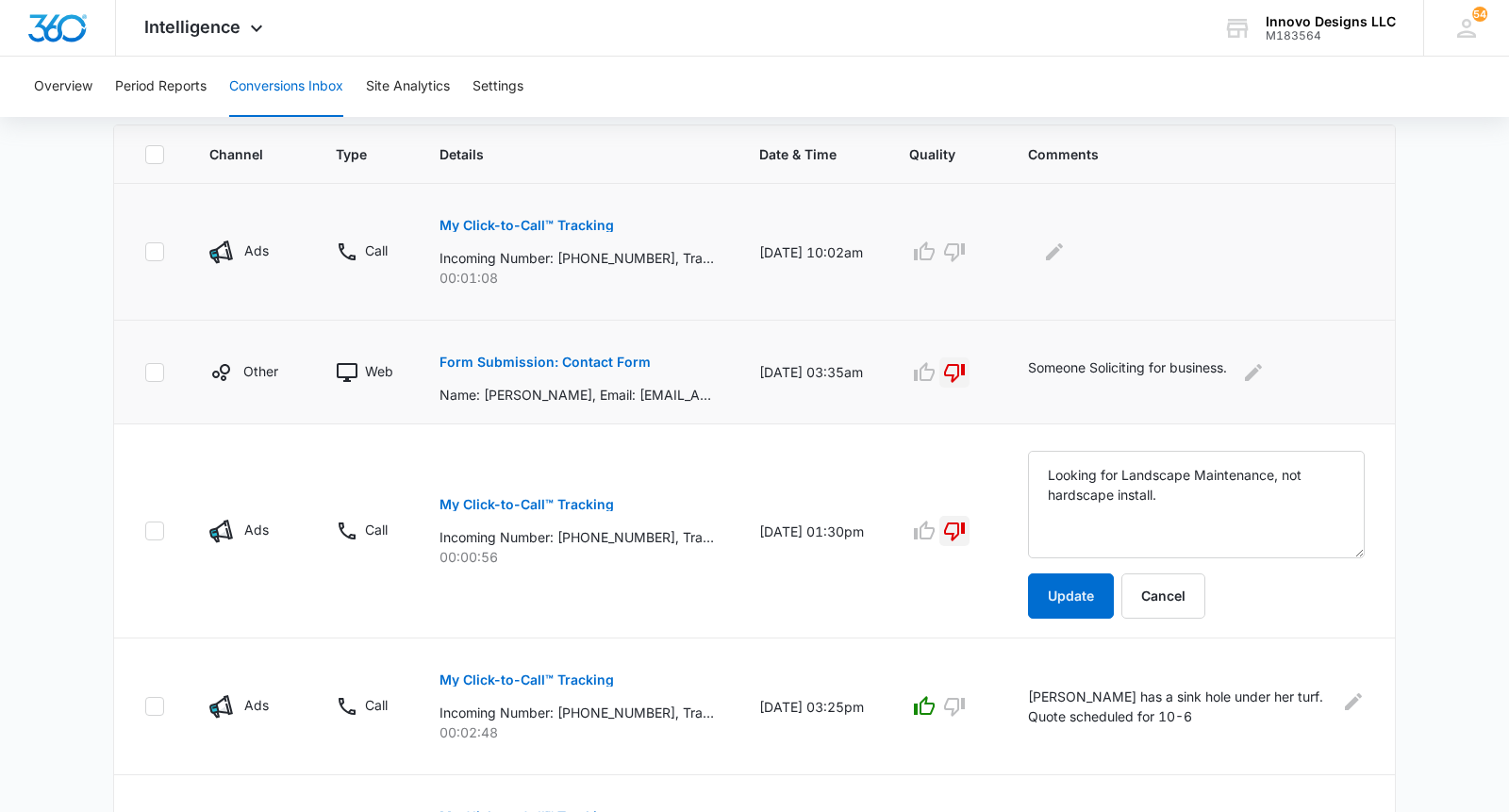
click at [483, 232] on button "My Click-to-Call™ Tracking" at bounding box center [527, 225] width 175 height 46
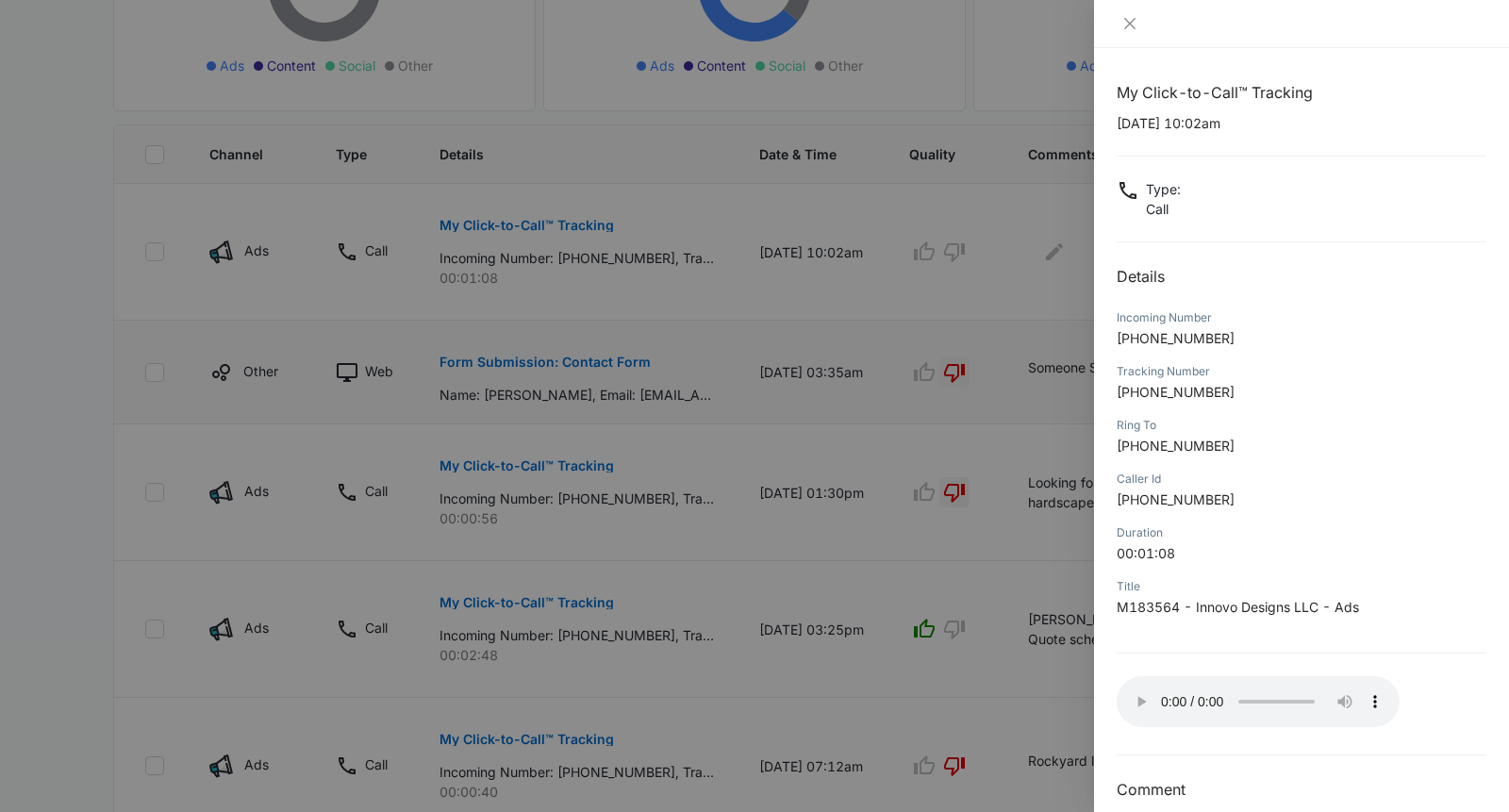
click at [1138, 697] on audio "Your browser does not support the audio tag." at bounding box center [1258, 702] width 283 height 51
click at [1120, 29] on button "Close" at bounding box center [1130, 24] width 27 height 17
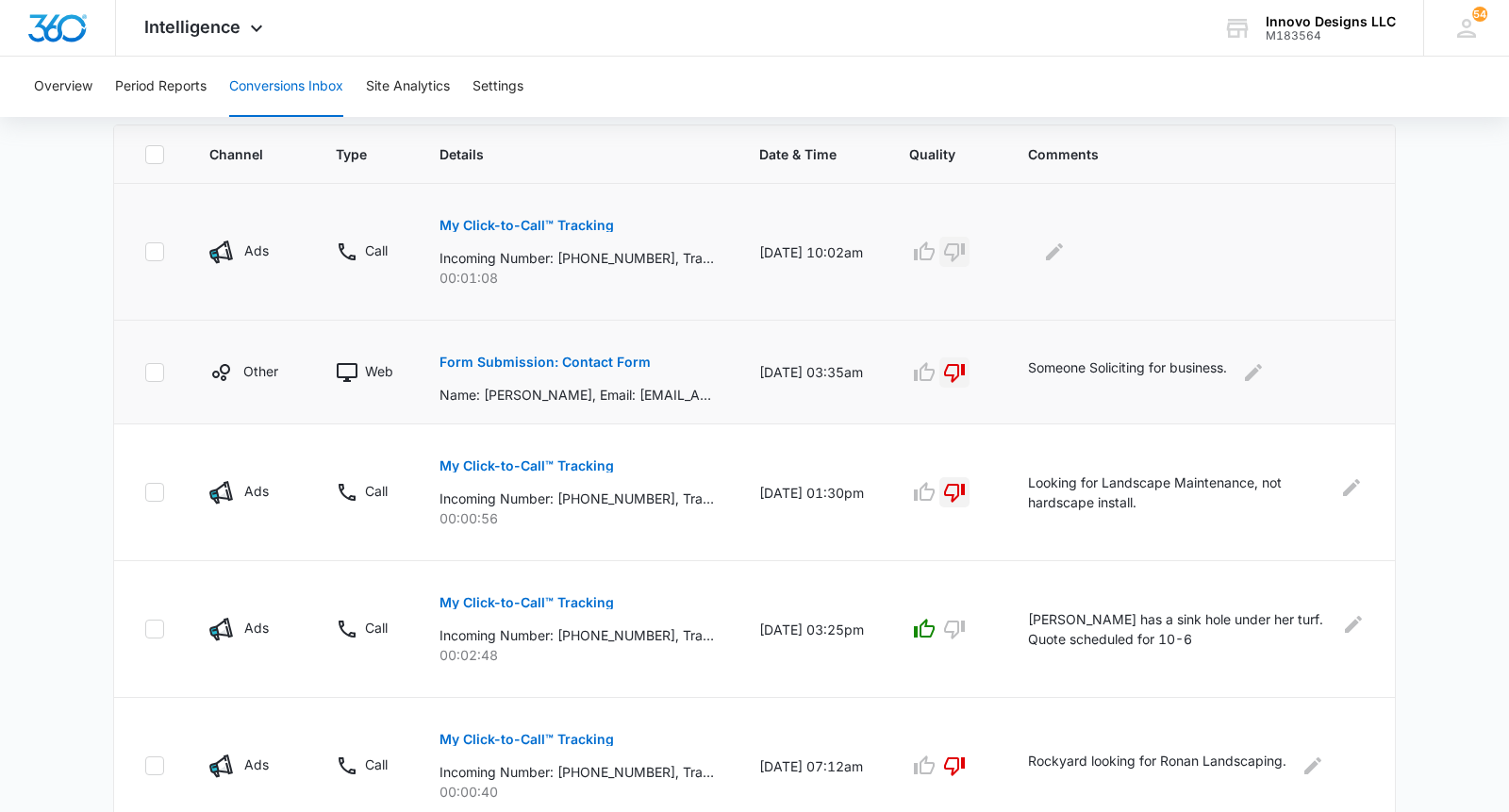
click at [947, 254] on icon "button" at bounding box center [955, 253] width 21 height 19
click at [1044, 253] on icon "Edit Comments" at bounding box center [1055, 252] width 23 height 23
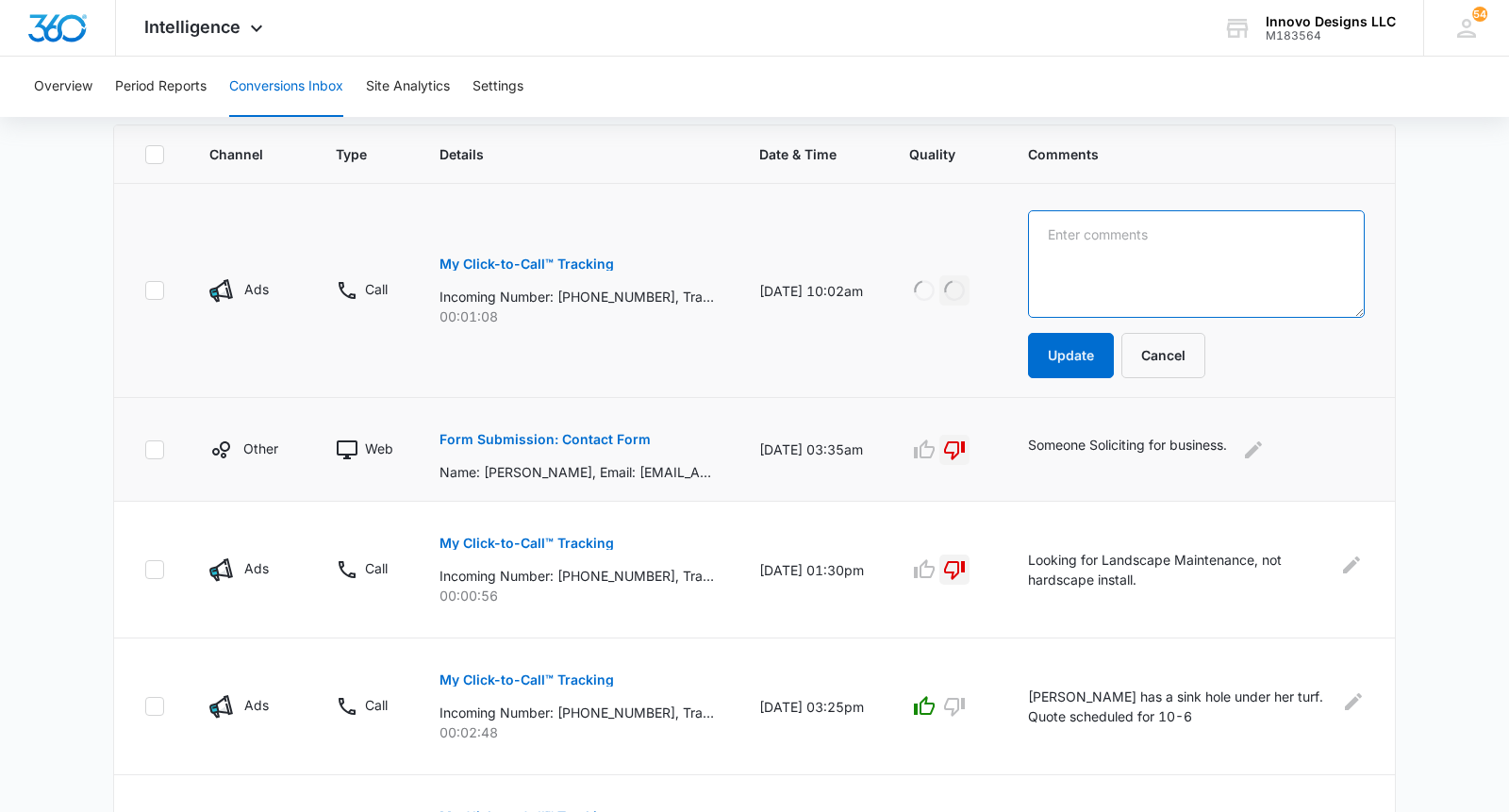
click at [1064, 248] on textarea at bounding box center [1196, 263] width 336 height 107
click at [1127, 233] on textarea "Looking for City services" at bounding box center [1196, 263] width 336 height 107
type textarea "Looking for electrical city services"
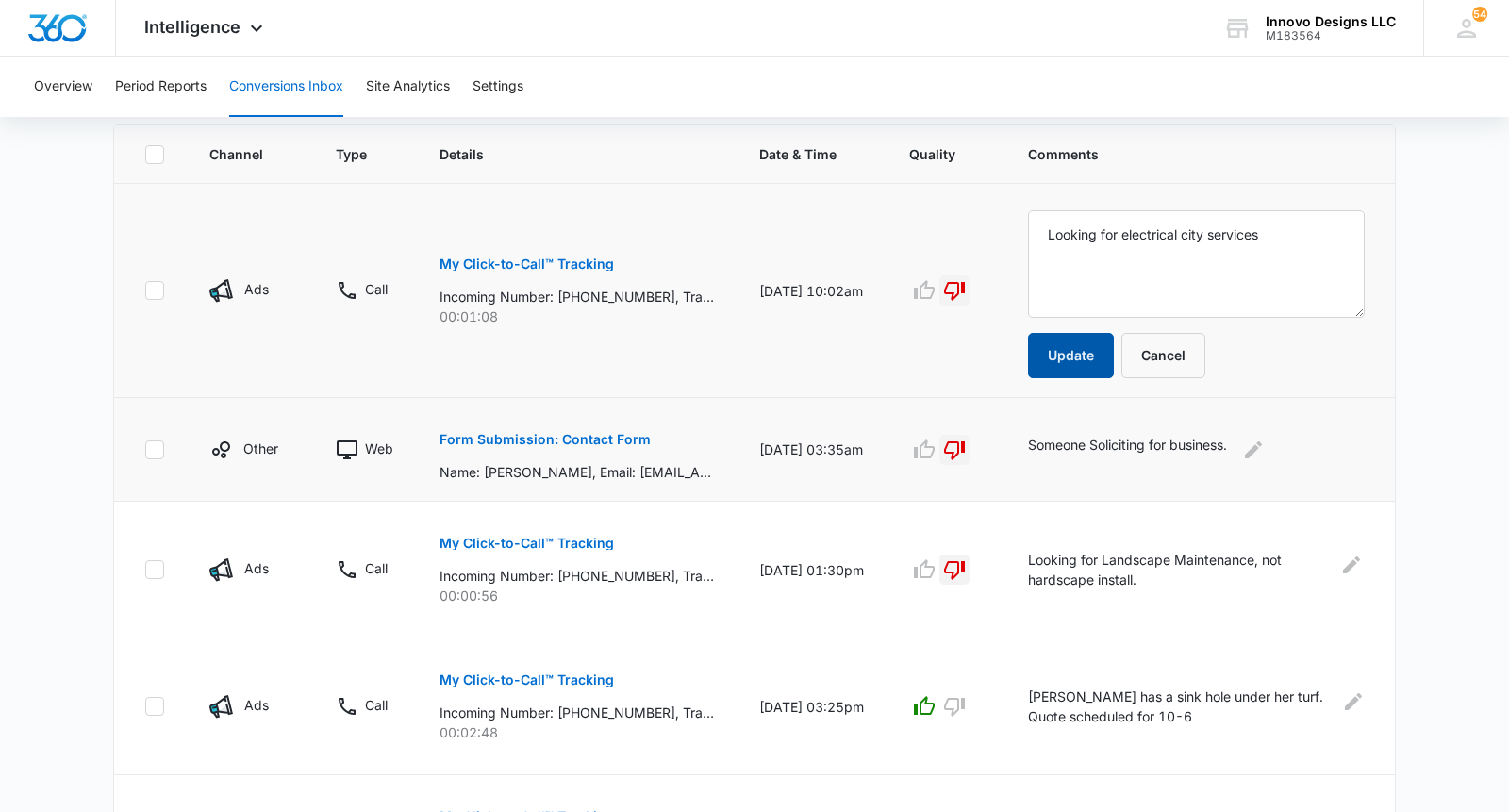
click at [1045, 347] on button "Update" at bounding box center [1071, 355] width 86 height 46
